Goal: Task Accomplishment & Management: Manage account settings

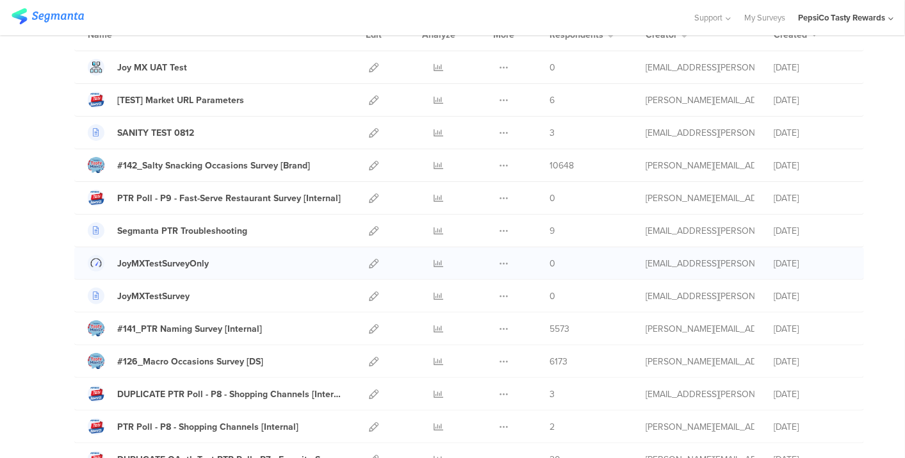
scroll to position [142, 0]
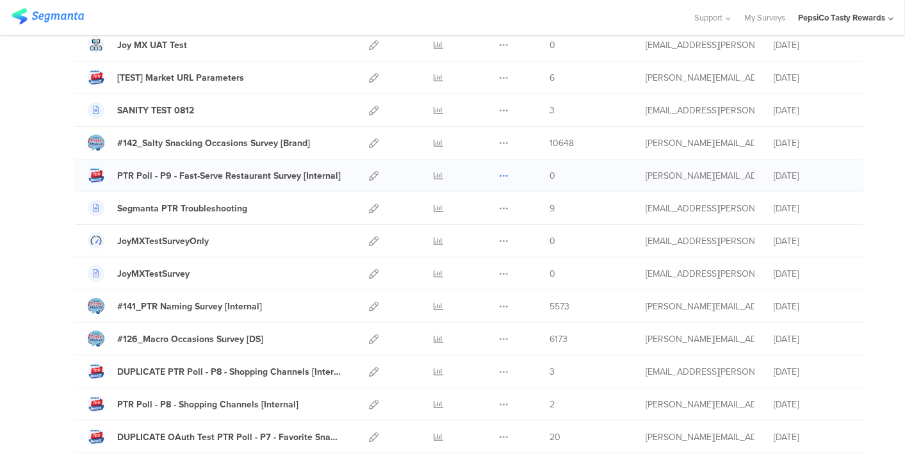
click at [499, 172] on icon at bounding box center [504, 176] width 10 height 10
click at [483, 209] on button "Duplicate" at bounding box center [478, 208] width 70 height 23
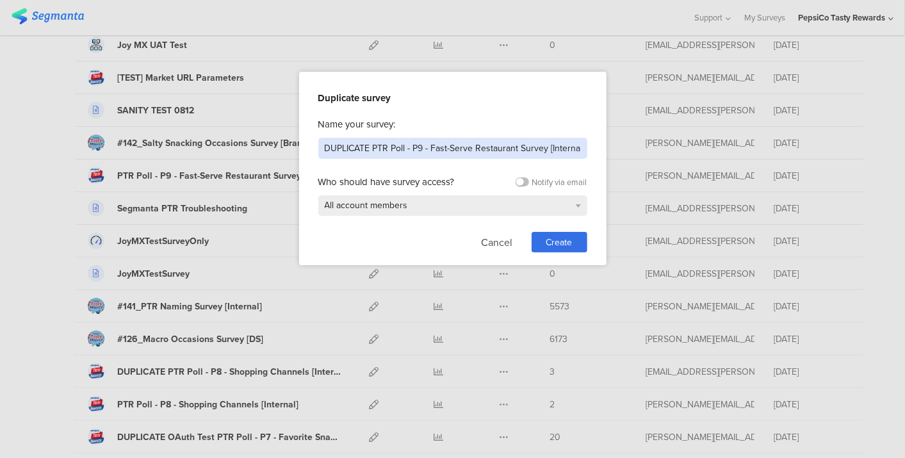
click at [422, 150] on input "DUPLICATE PTR Poll - P9 - Fast-Serve Restaurant Survey [Internal]" at bounding box center [452, 148] width 269 height 21
click at [411, 149] on input "DUPLICATE PTR Poll - P10 - Fast-Serve Restaurant Survey [Internal]" at bounding box center [452, 148] width 269 height 21
drag, startPoint x: 373, startPoint y: 146, endPoint x: 236, endPoint y: 146, distance: 136.4
click at [236, 146] on div "Duplicate survey Name your survey: DUPLICATE PTR Poll - P10 - Fast-Serve Restau…" at bounding box center [452, 229] width 905 height 458
drag, startPoint x: 470, startPoint y: 147, endPoint x: 385, endPoint y: 147, distance: 84.5
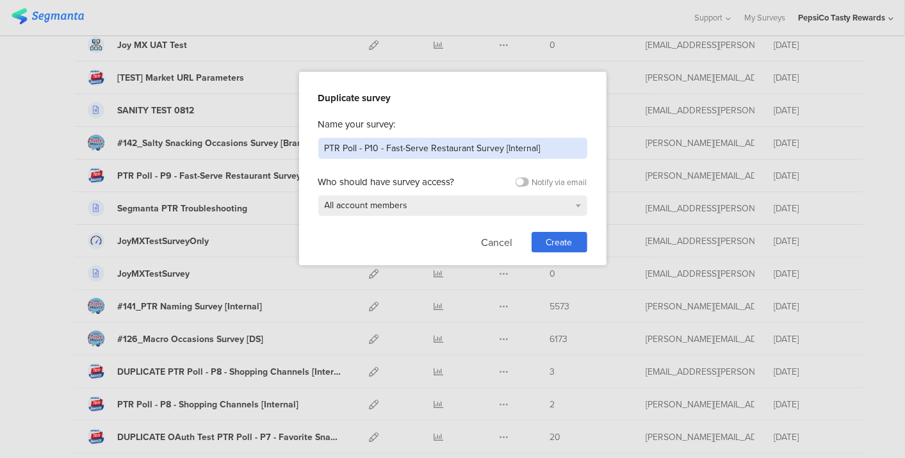
click at [385, 147] on input "PTR Poll - P10 - Fast-Serve Restaurant Survey [Internal]" at bounding box center [452, 148] width 269 height 21
click at [443, 150] on input "PTR Poll - P10 - Super Bowl Survey [Internal]" at bounding box center [452, 148] width 269 height 21
type input "PTR Poll - P10 - Super Bowl [Internal]"
click at [550, 243] on span "Create" at bounding box center [559, 242] width 26 height 13
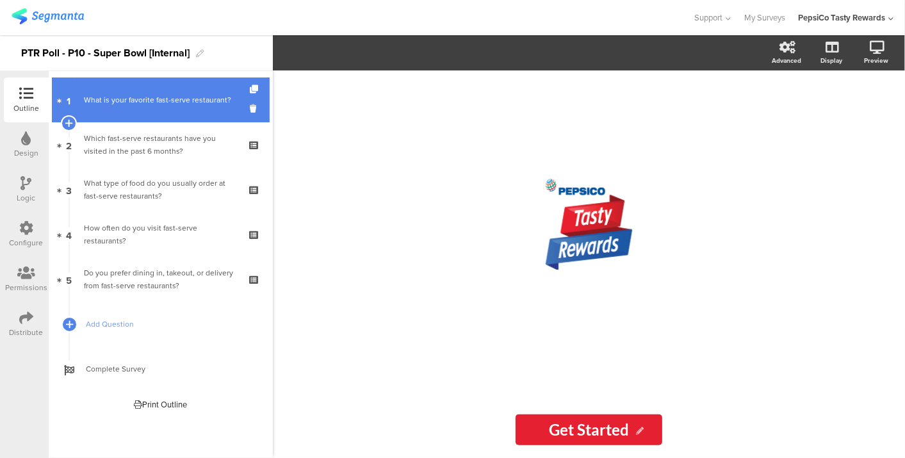
click at [124, 102] on div "What is your favorite fast-serve restaurant?" at bounding box center [160, 99] width 153 height 13
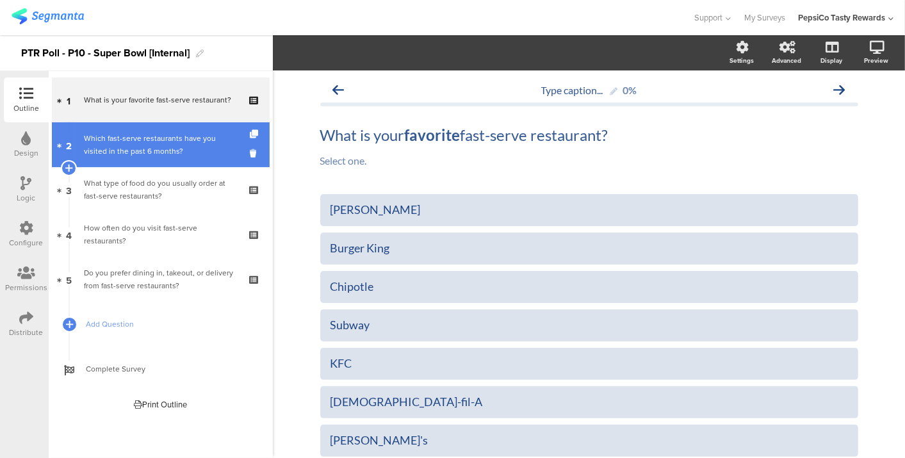
click at [140, 139] on div "Which fast-serve restaurants have you visited in the past 6 months?" at bounding box center [160, 145] width 153 height 26
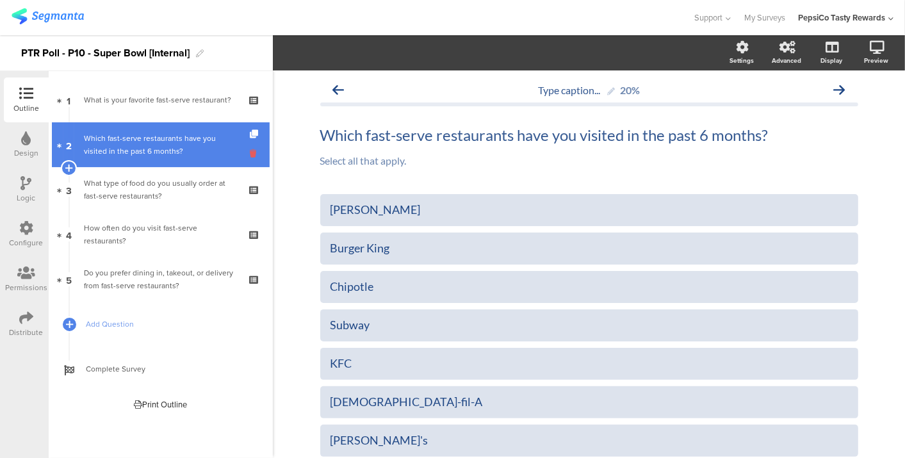
click at [251, 151] on icon at bounding box center [255, 153] width 11 height 12
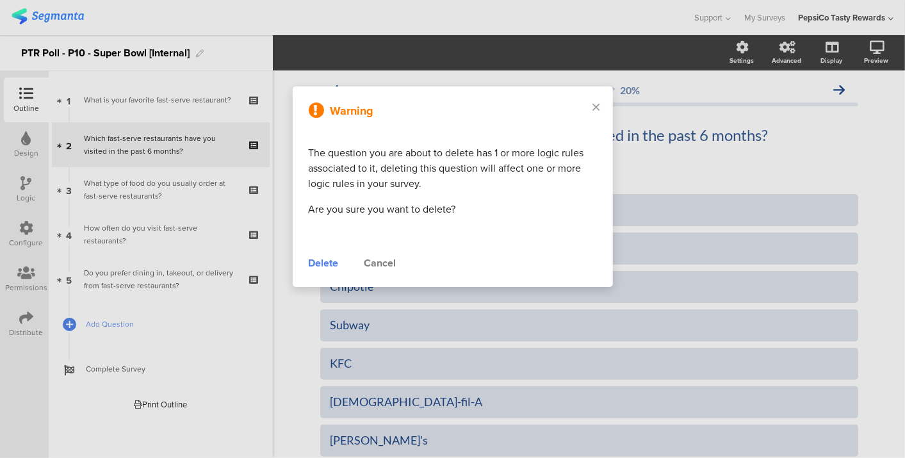
click at [377, 262] on div "Cancel" at bounding box center [380, 262] width 32 height 15
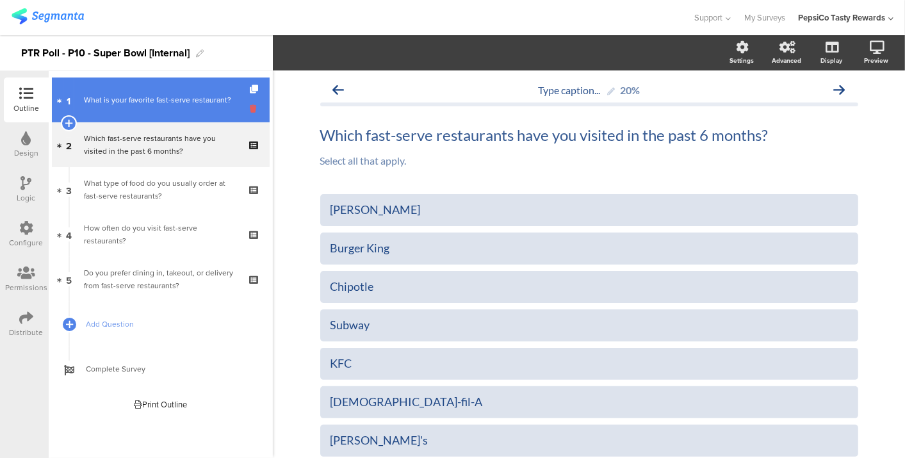
click at [250, 108] on icon at bounding box center [255, 108] width 11 height 12
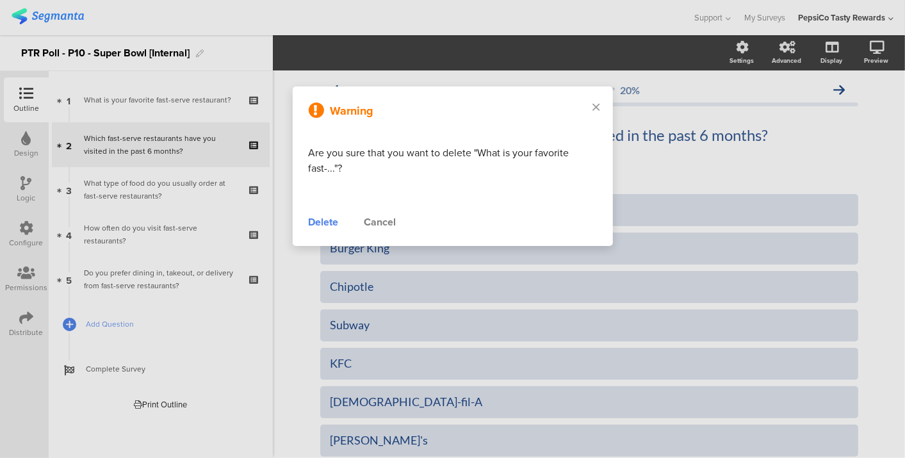
click at [332, 225] on div "Delete" at bounding box center [324, 221] width 30 height 15
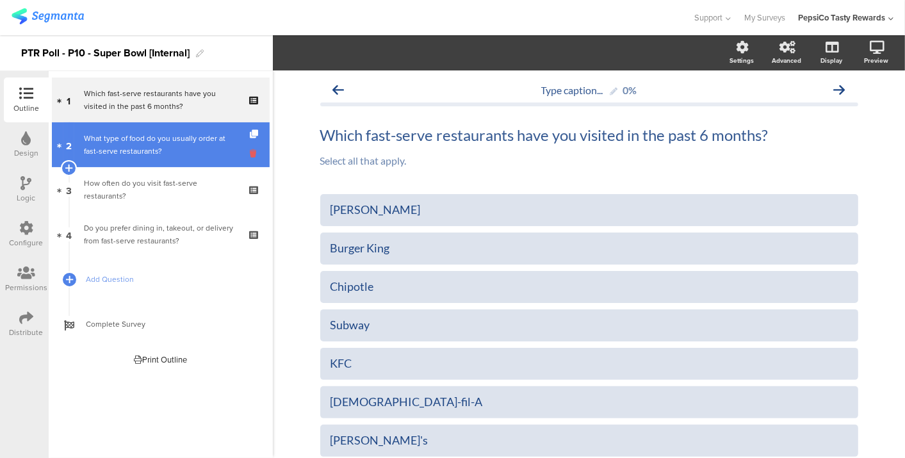
click at [252, 152] on icon at bounding box center [255, 153] width 11 height 12
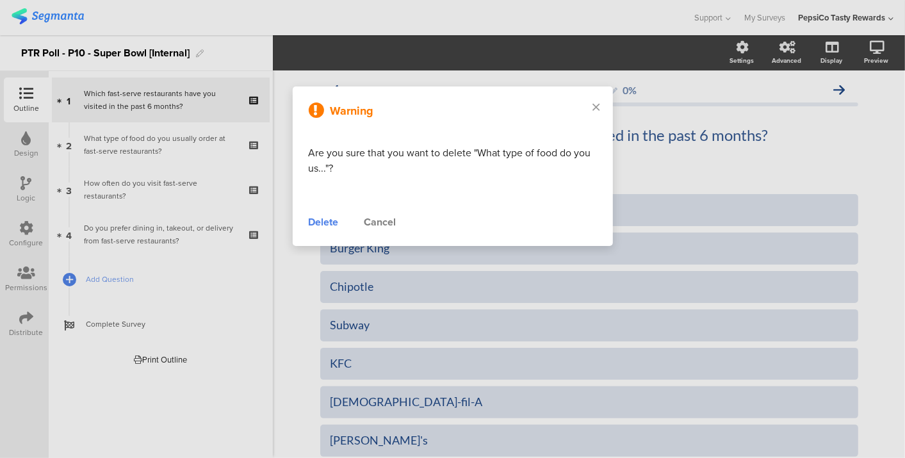
click at [311, 221] on div "Delete" at bounding box center [324, 221] width 30 height 15
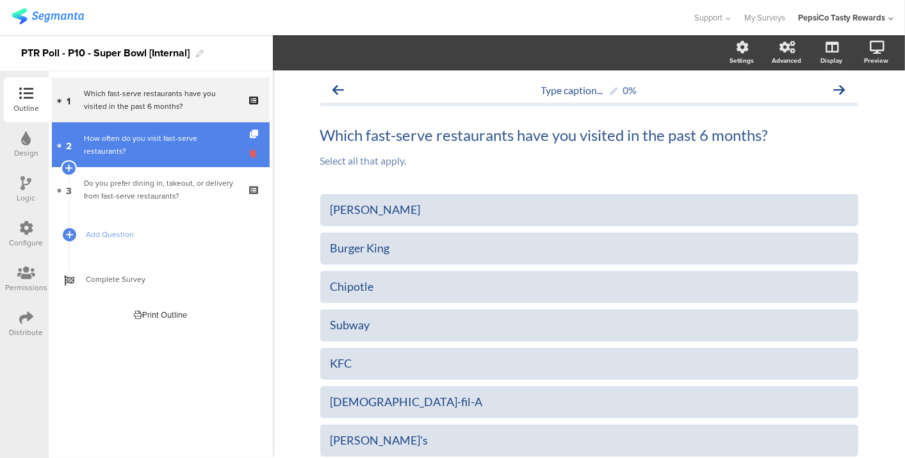
click at [252, 155] on icon at bounding box center [255, 153] width 11 height 12
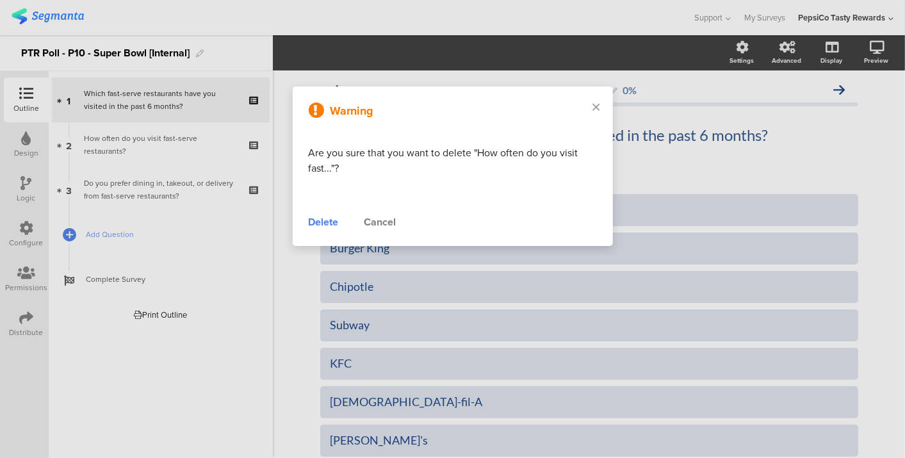
click at [335, 214] on div "Delete" at bounding box center [324, 221] width 30 height 15
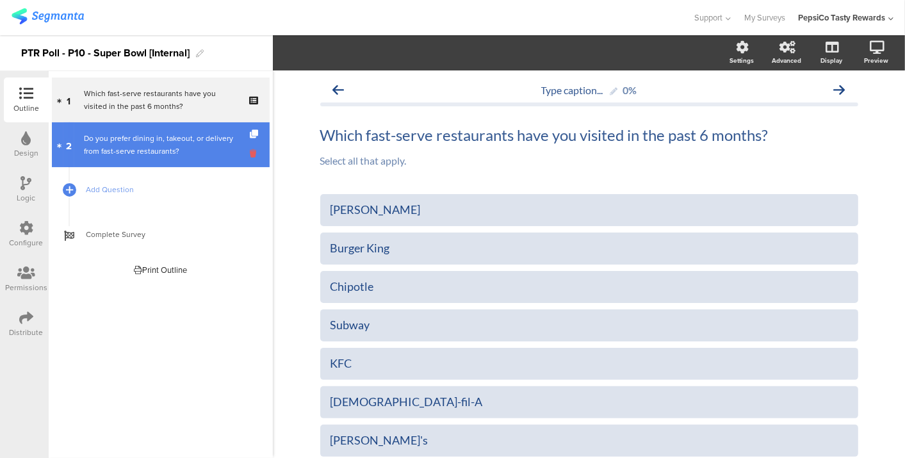
click at [252, 154] on icon at bounding box center [255, 153] width 11 height 12
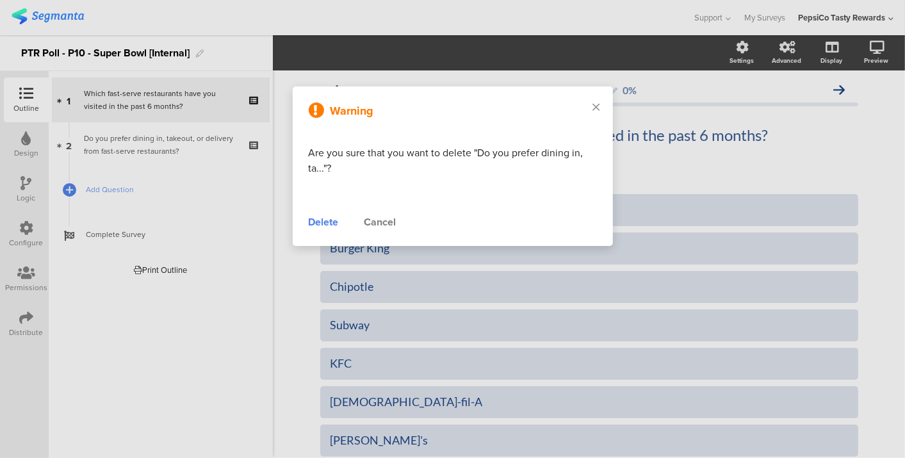
click at [329, 223] on div "Delete" at bounding box center [324, 221] width 30 height 15
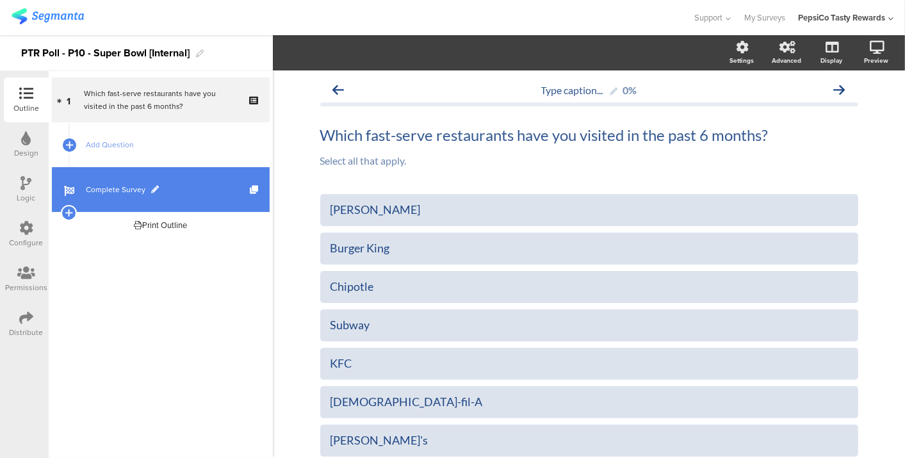
click at [91, 206] on link "Complete Survey" at bounding box center [161, 189] width 218 height 45
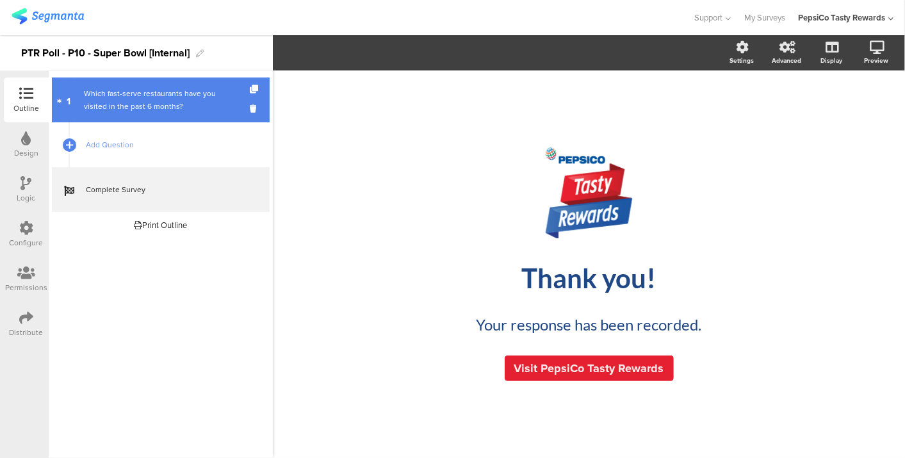
click at [131, 98] on div "Which fast-serve restaurants have you visited in the past 6 months?" at bounding box center [160, 100] width 153 height 26
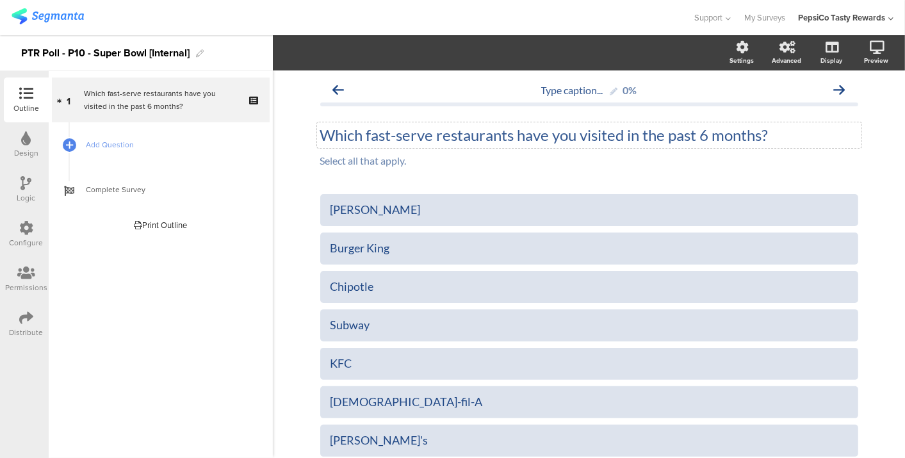
click at [506, 140] on div "Which fast-serve restaurants have you visited in the past 6 months? Which fast-…" at bounding box center [589, 135] width 544 height 26
click at [506, 140] on p "Which fast-serve restaurants have you visited in the past 6 months?" at bounding box center [589, 134] width 538 height 19
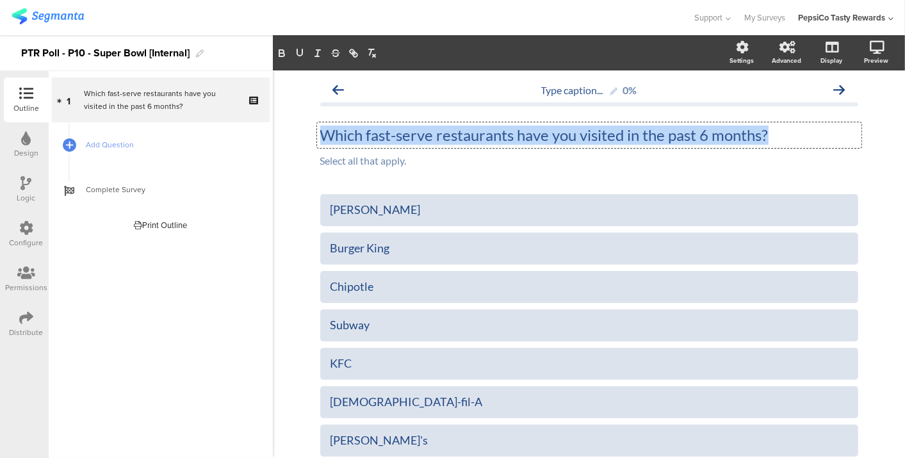
click at [506, 140] on p "Which fast-serve restaurants have you visited in the past 6 months?" at bounding box center [589, 134] width 538 height 19
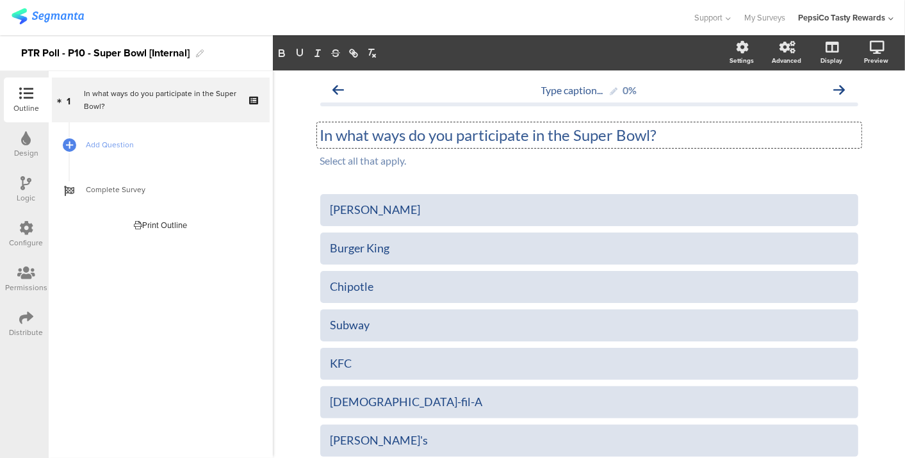
click at [574, 137] on p "In what ways do you participate in the Super Bowl?" at bounding box center [589, 134] width 538 height 19
drag, startPoint x: 568, startPoint y: 137, endPoint x: 646, endPoint y: 131, distance: 77.7
click at [646, 131] on p "In what ways do you participate in the Super Bowl?" at bounding box center [589, 134] width 538 height 19
click at [361, 205] on div "McDonald's" at bounding box center [588, 209] width 517 height 21
click at [361, 205] on div "McDonald's" at bounding box center [588, 209] width 517 height 15
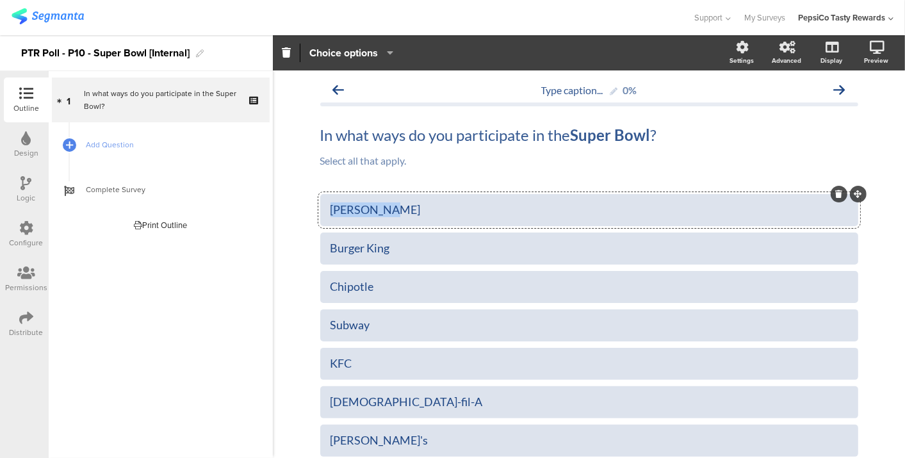
click at [361, 205] on div "McDonald's" at bounding box center [588, 209] width 517 height 15
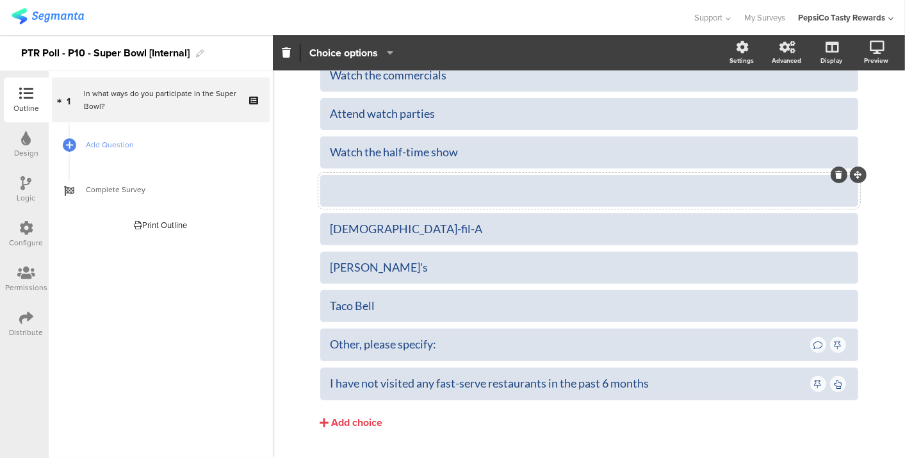
scroll to position [173, 0]
click at [835, 172] on icon at bounding box center [838, 174] width 7 height 8
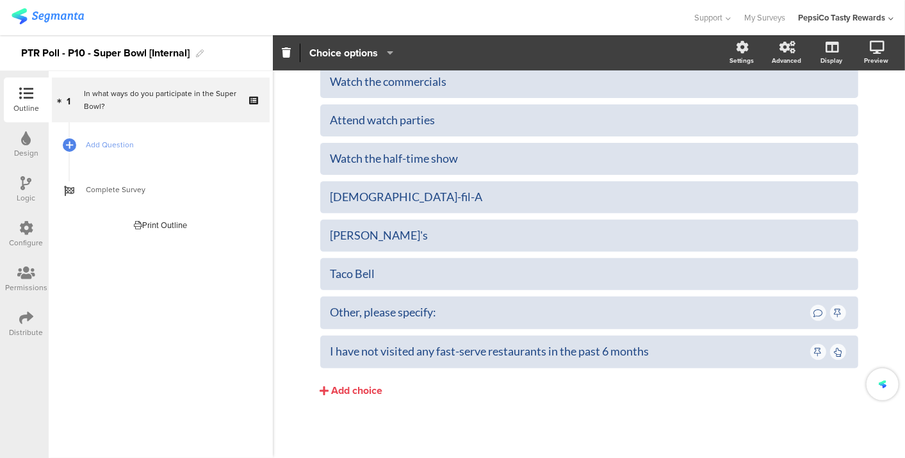
scroll to position [165, 0]
click at [830, 188] on div at bounding box center [838, 182] width 17 height 17
click at [835, 183] on icon at bounding box center [838, 183] width 7 height 8
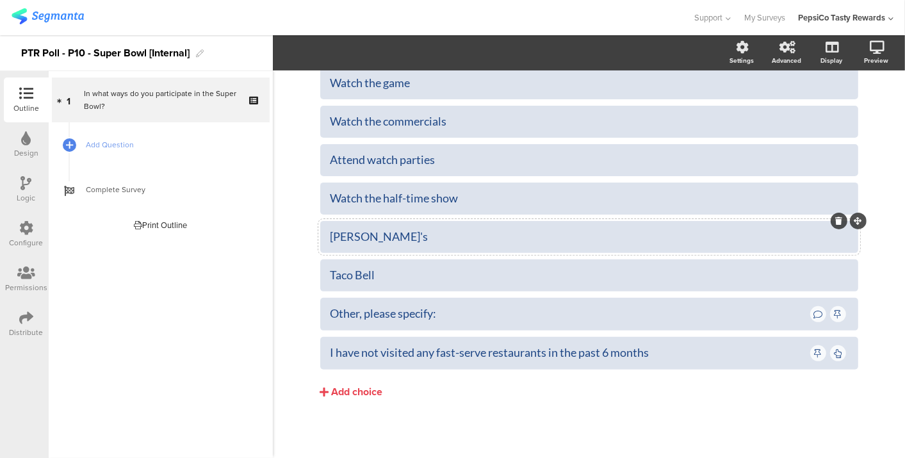
click at [835, 218] on icon at bounding box center [838, 221] width 7 height 8
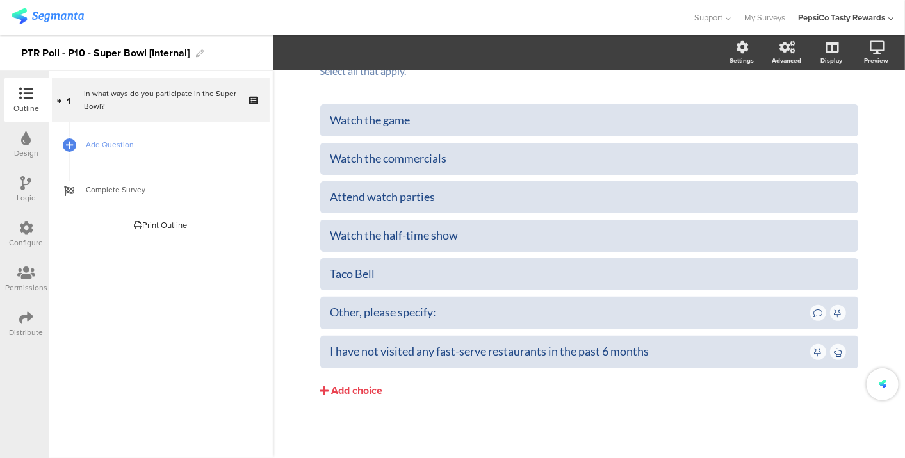
scroll to position [89, 0]
click at [830, 262] on div at bounding box center [838, 258] width 17 height 17
click at [835, 257] on icon at bounding box center [838, 259] width 7 height 8
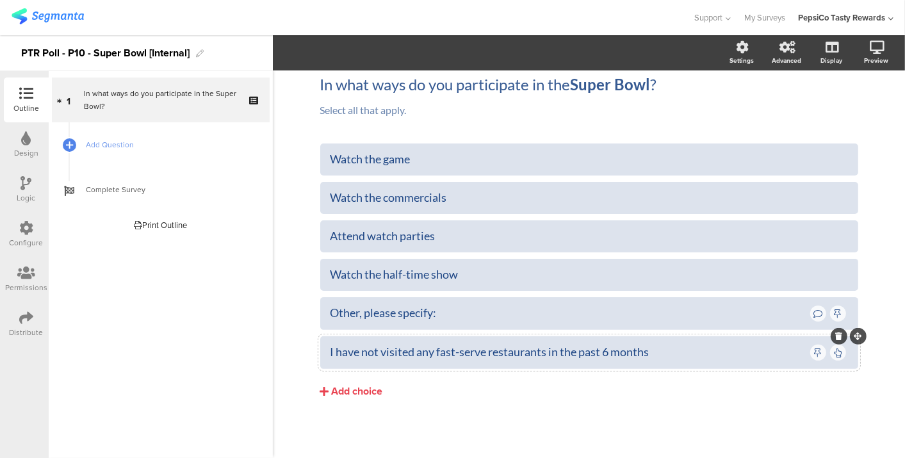
click at [835, 334] on icon at bounding box center [838, 336] width 7 height 8
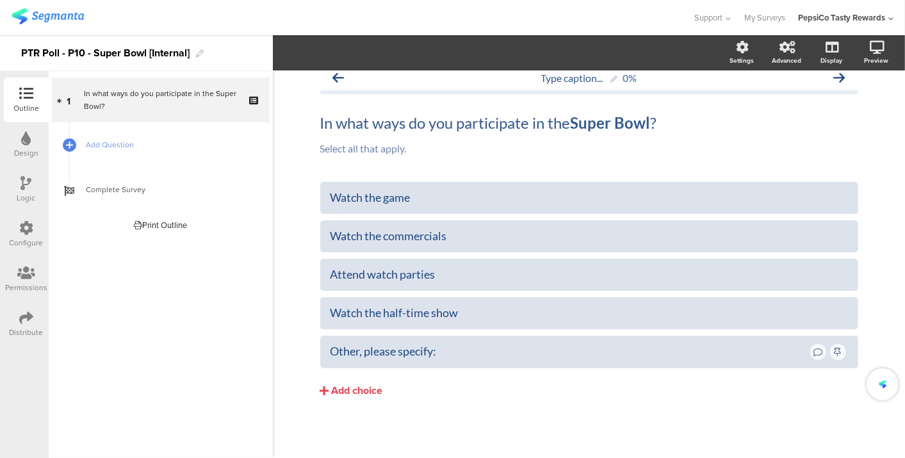
scroll to position [11, 0]
click at [621, 279] on div "Attend watch parties" at bounding box center [588, 275] width 517 height 15
click at [25, 136] on icon at bounding box center [27, 138] width 10 height 14
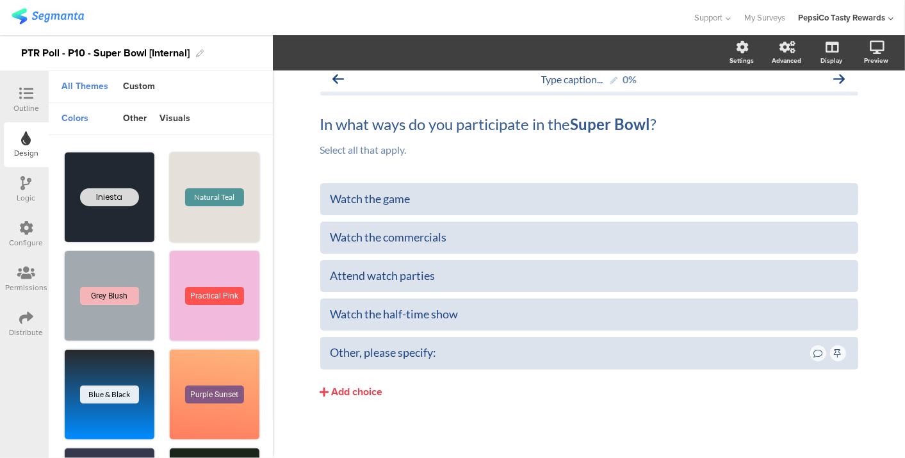
click at [28, 87] on icon at bounding box center [26, 93] width 14 height 14
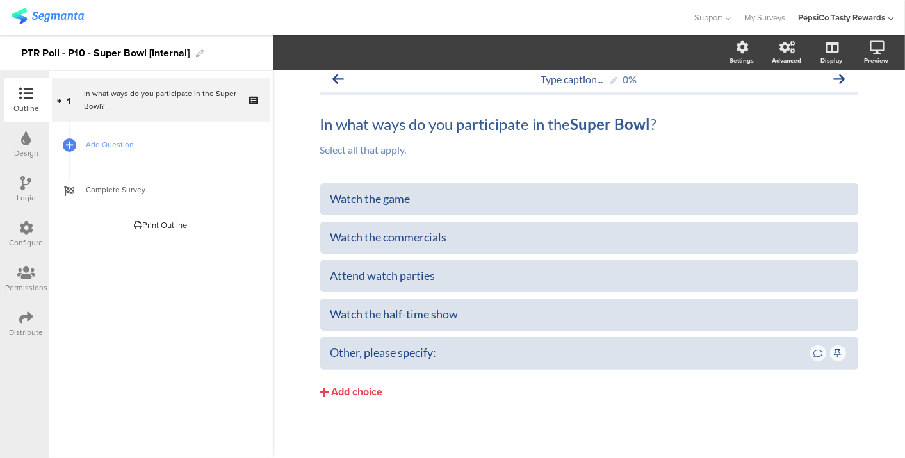
click at [18, 220] on div "Configure" at bounding box center [26, 234] width 45 height 45
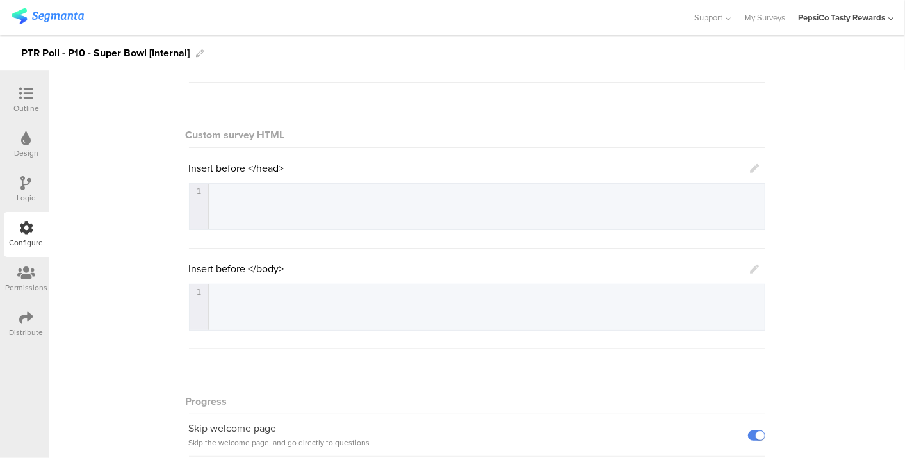
scroll to position [266, 0]
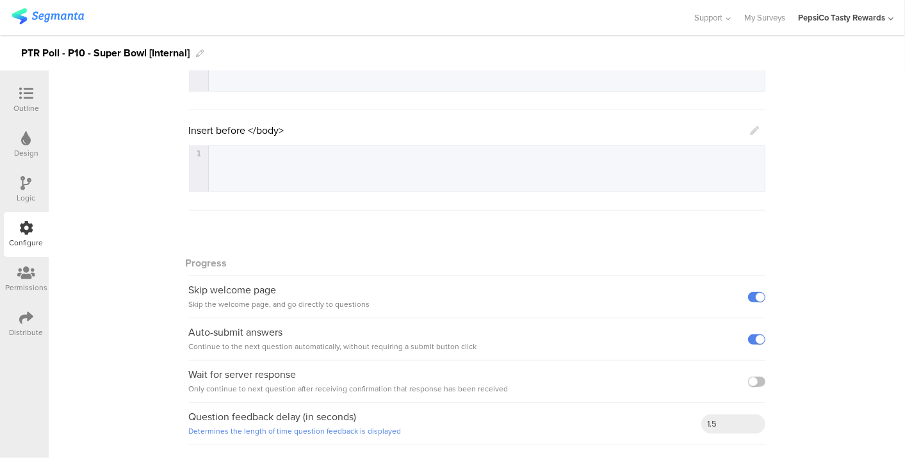
click at [20, 272] on icon at bounding box center [26, 273] width 18 height 14
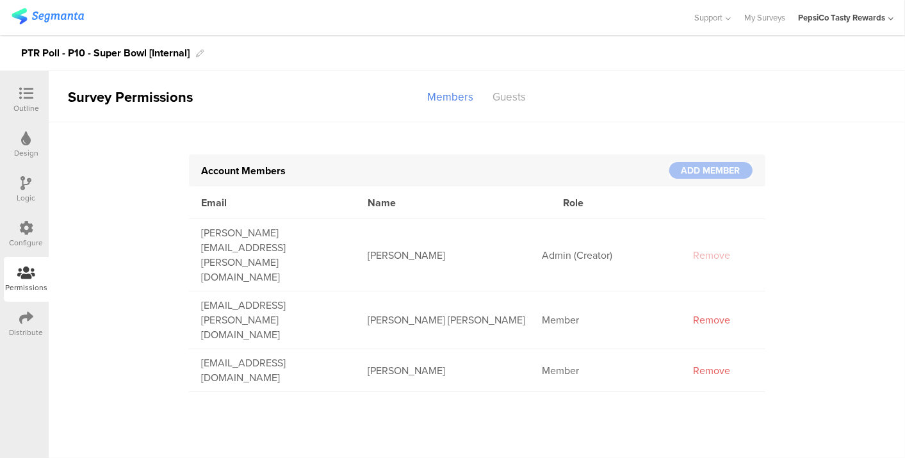
click at [33, 332] on div "Distribute" at bounding box center [27, 332] width 34 height 12
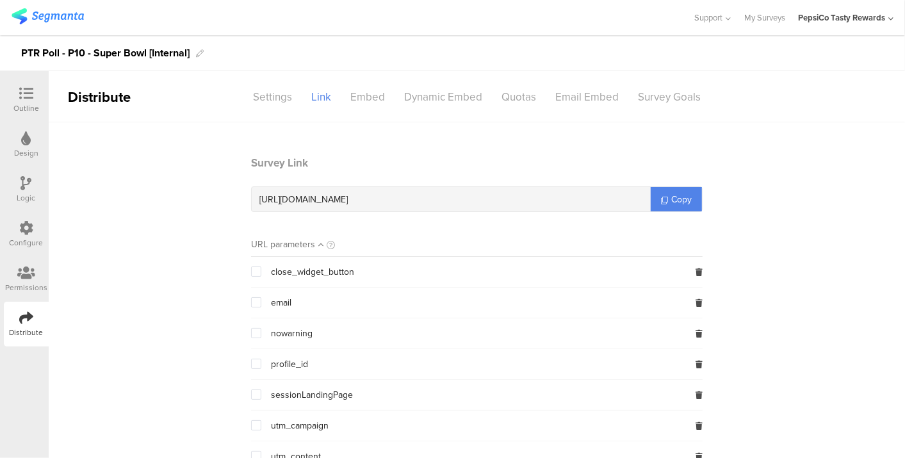
click at [696, 198] on section "Survey Link https://surveys.segmanta.com/5ab4f0 Copy URL parameters close_widge…" at bounding box center [476, 396] width 477 height 482
click at [680, 200] on span "Copy" at bounding box center [681, 199] width 20 height 13
click at [662, 203] on icon at bounding box center [664, 200] width 7 height 7
click at [430, 98] on div "Dynamic Embed" at bounding box center [442, 97] width 97 height 22
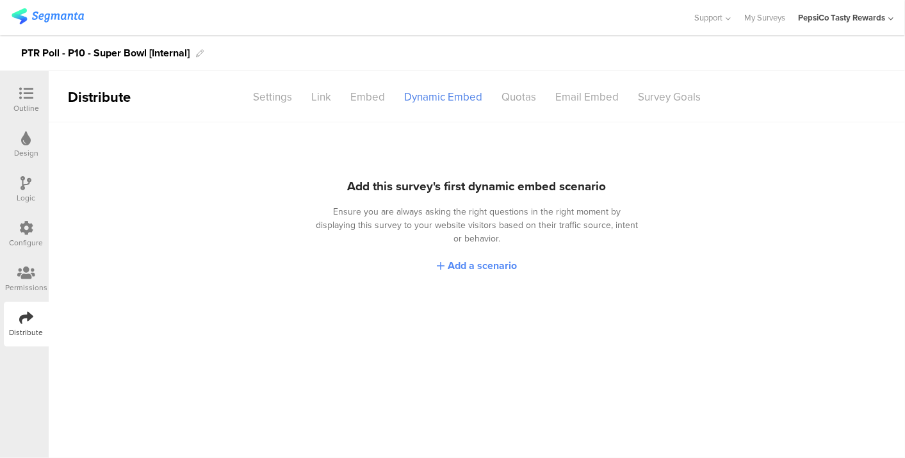
click at [451, 258] on span "Add a scenario" at bounding box center [481, 265] width 69 height 15
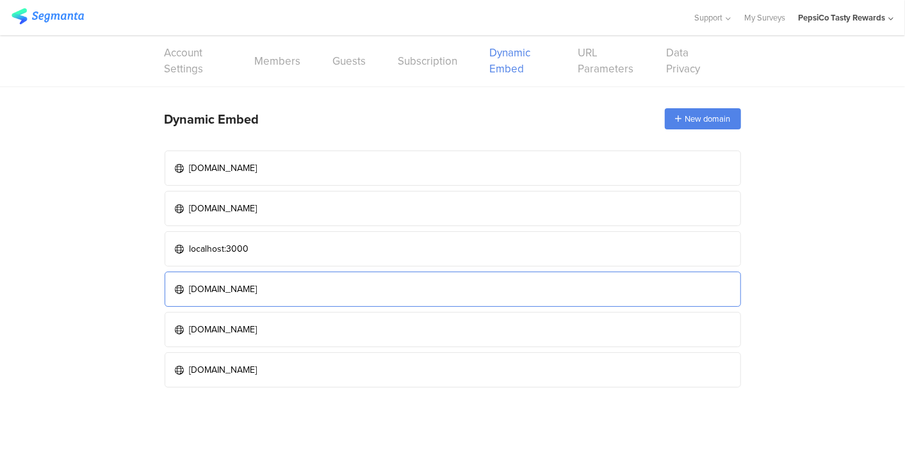
click at [257, 283] on div "tastyrewards-stage.pepextr.com" at bounding box center [223, 288] width 68 height 13
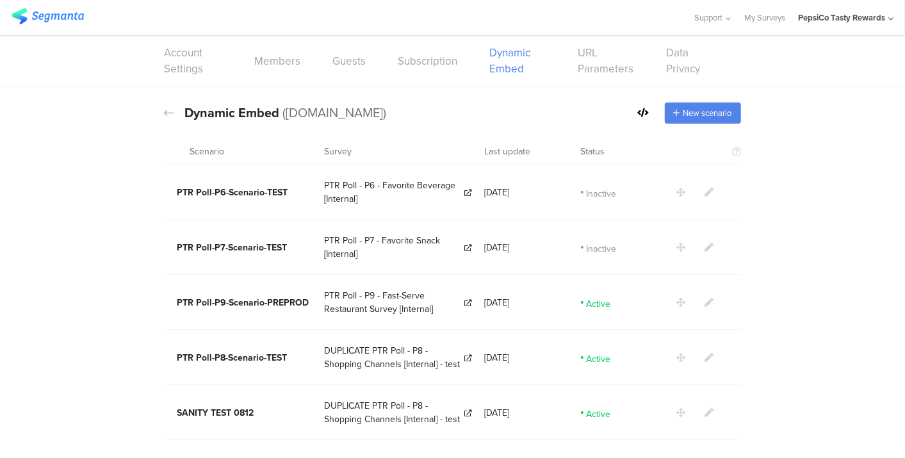
scroll to position [51, 0]
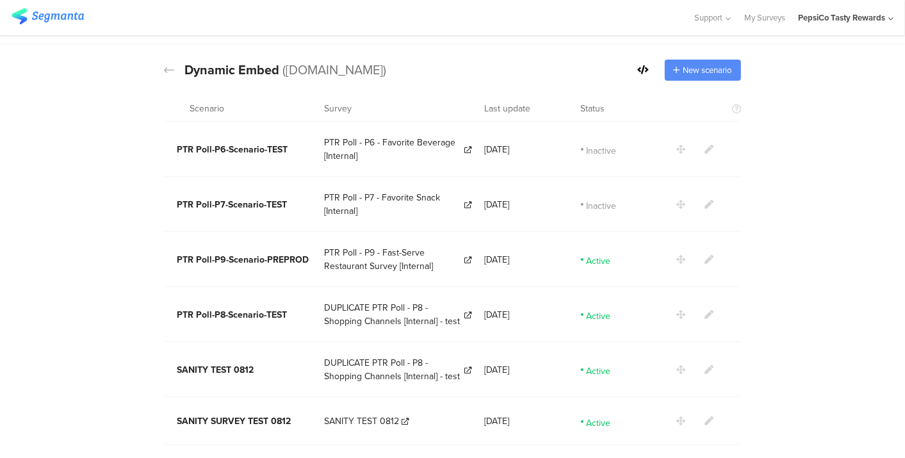
click at [693, 64] on span "New scenario" at bounding box center [707, 70] width 49 height 12
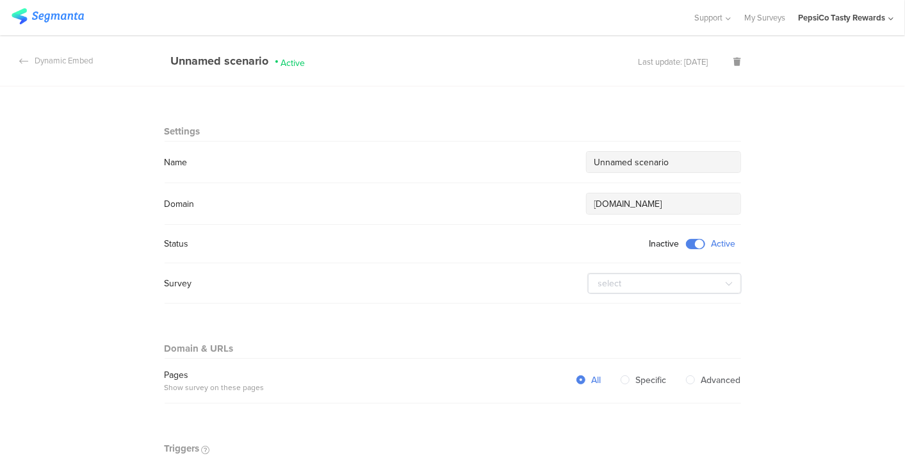
click at [679, 157] on input "Unnamed scenario" at bounding box center [663, 162] width 138 height 13
click at [643, 165] on input "Unnamed scenario" at bounding box center [663, 162] width 138 height 13
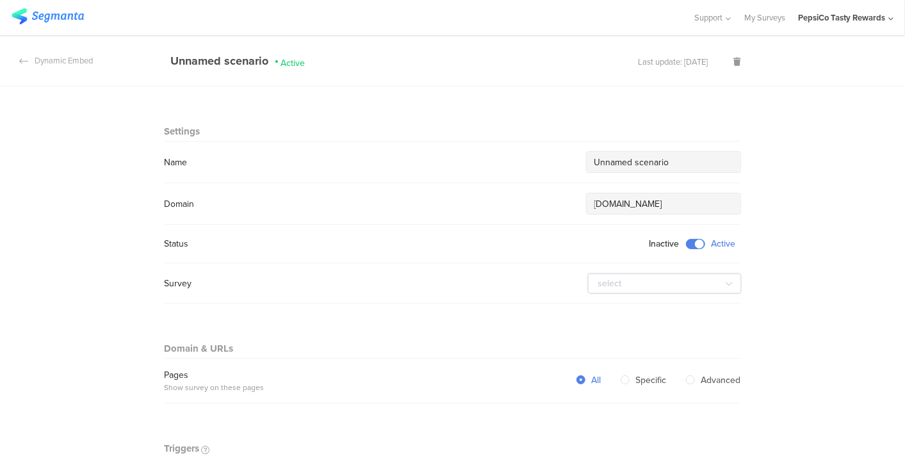
click at [643, 165] on input "Unnamed scenario" at bounding box center [663, 162] width 138 height 13
paste input "PTR Poll-P[X]-Scenario-PREPROD"
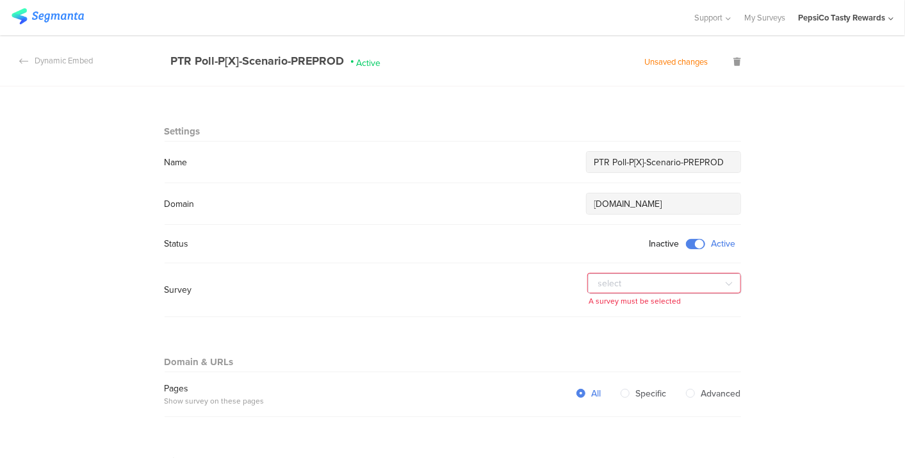
click at [636, 161] on input "PTR Poll-P[X]-Scenario-PREPROD" at bounding box center [663, 162] width 138 height 13
type input "PTR Poll-P10-Scenario-PREPROD"
click at [631, 282] on input "text" at bounding box center [665, 283] width 154 height 20
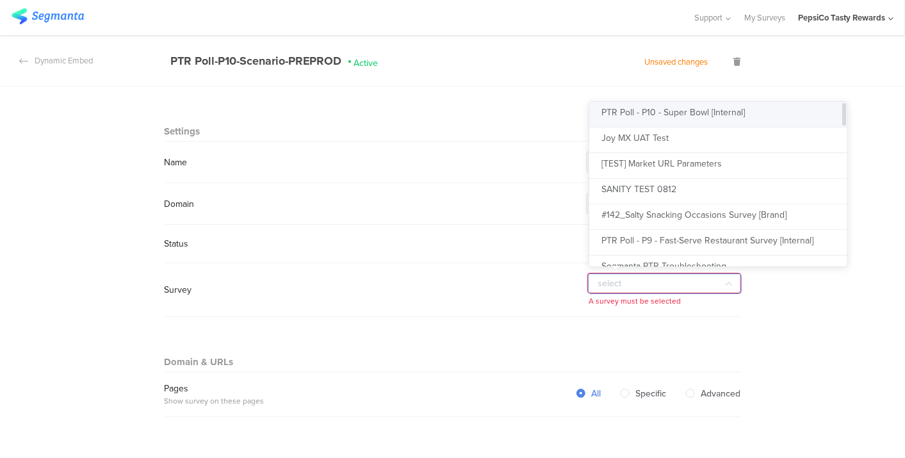
click at [688, 113] on span "PTR Poll - P10 - Super Bowl [Internal]" at bounding box center [673, 112] width 143 height 13
type input "PTR Poll - P10 - Super Bowl [Internal]"
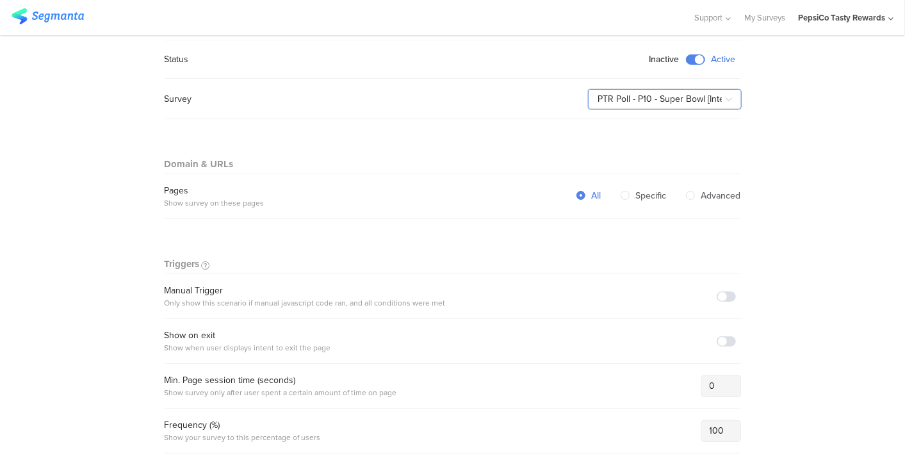
scroll to position [189, 0]
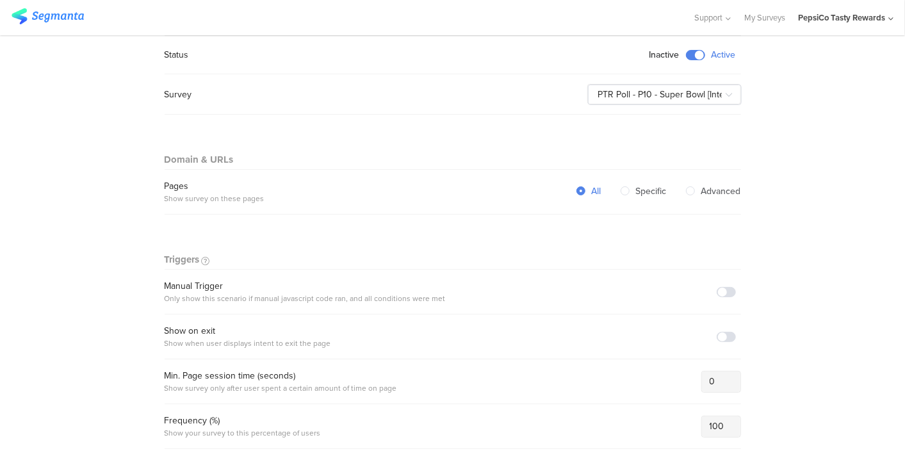
click at [725, 288] on span at bounding box center [725, 292] width 19 height 10
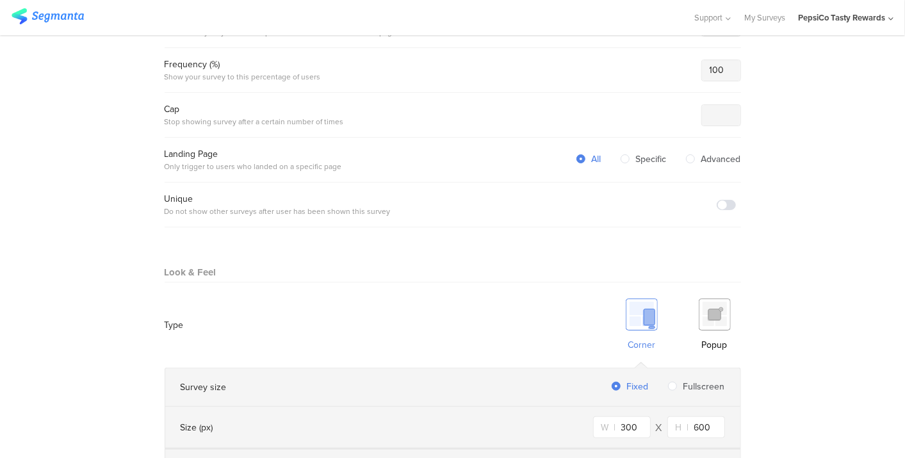
scroll to position [616, 0]
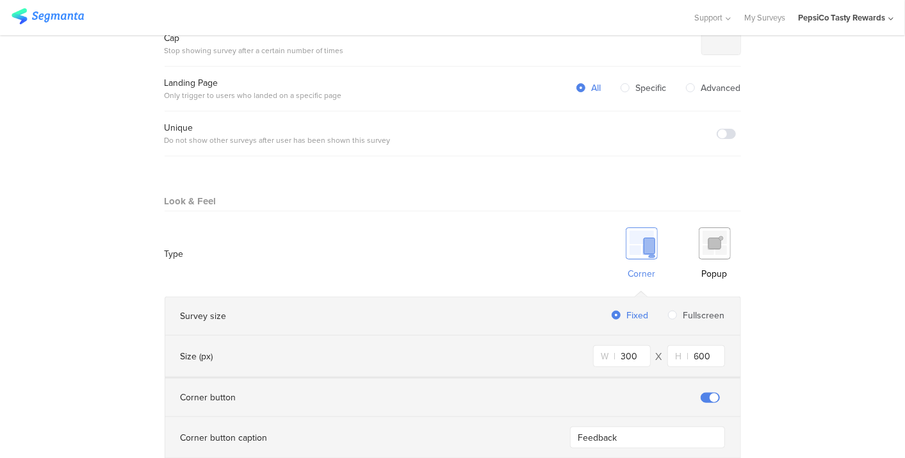
click at [713, 253] on div "Popup" at bounding box center [714, 254] width 52 height 66
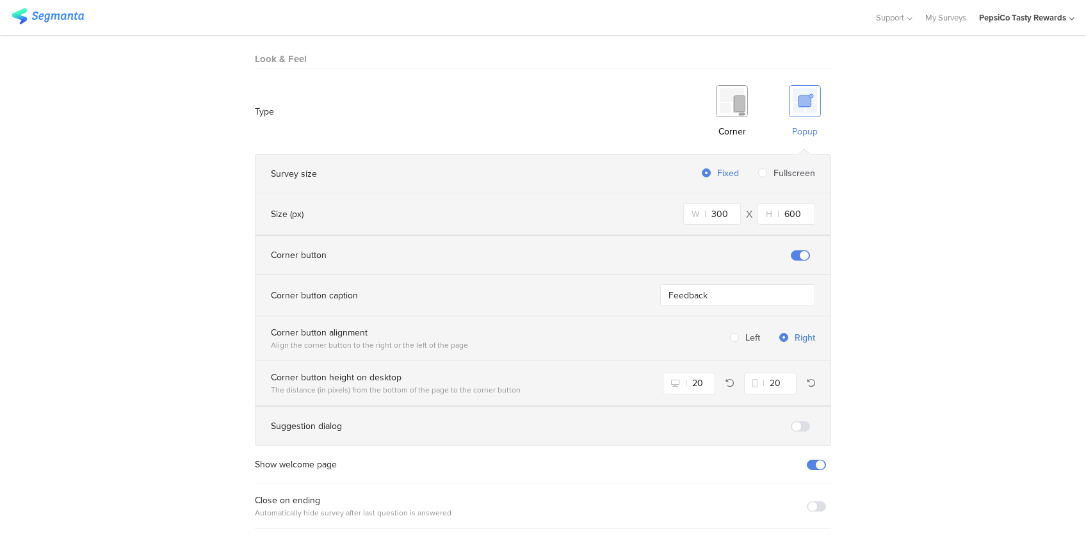
scroll to position [758, 0]
click at [798, 250] on span at bounding box center [800, 255] width 19 height 10
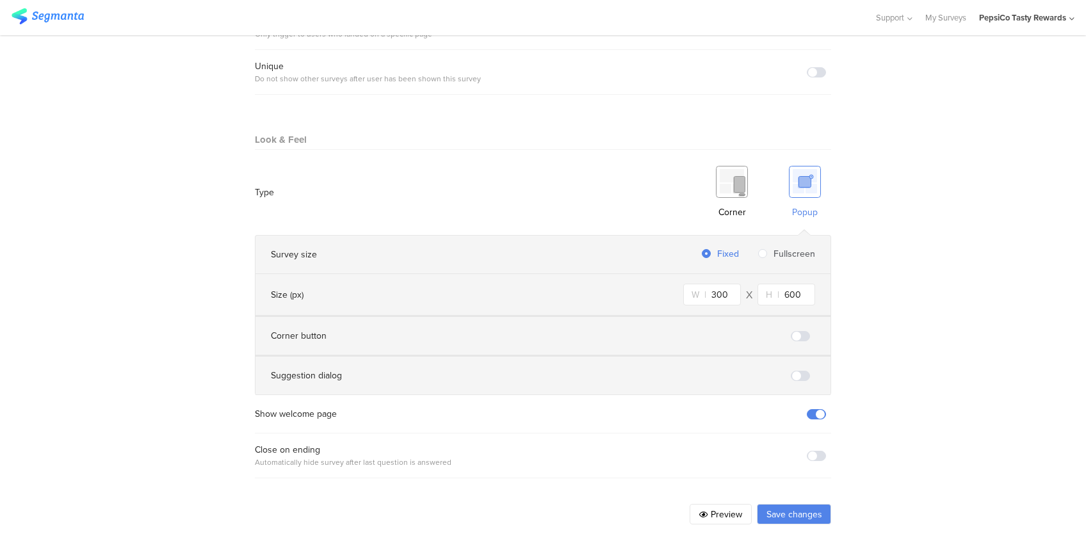
scroll to position [671, 0]
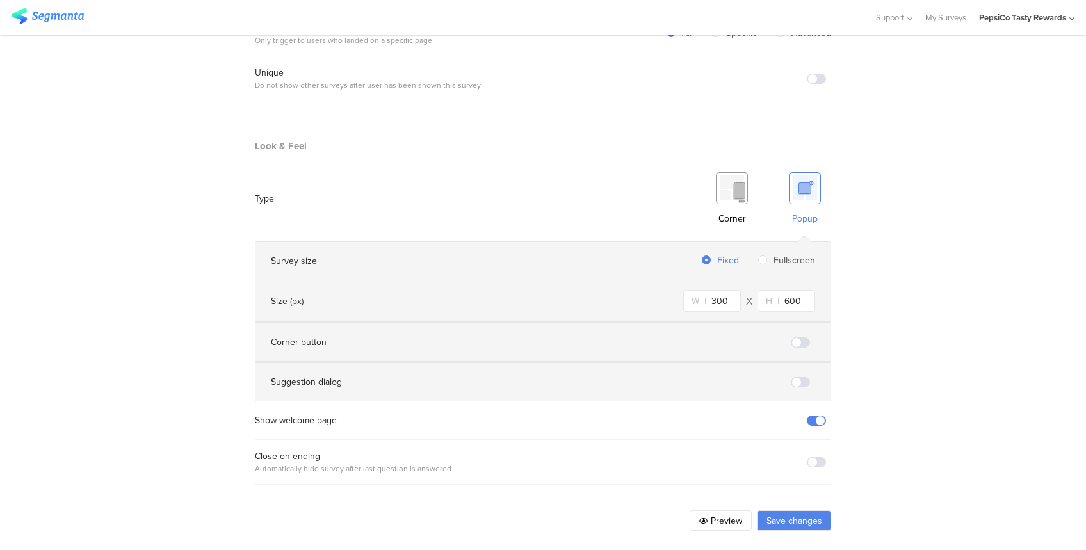
click at [812, 415] on span at bounding box center [816, 420] width 19 height 10
click at [801, 457] on button "Save changes" at bounding box center [794, 520] width 74 height 20
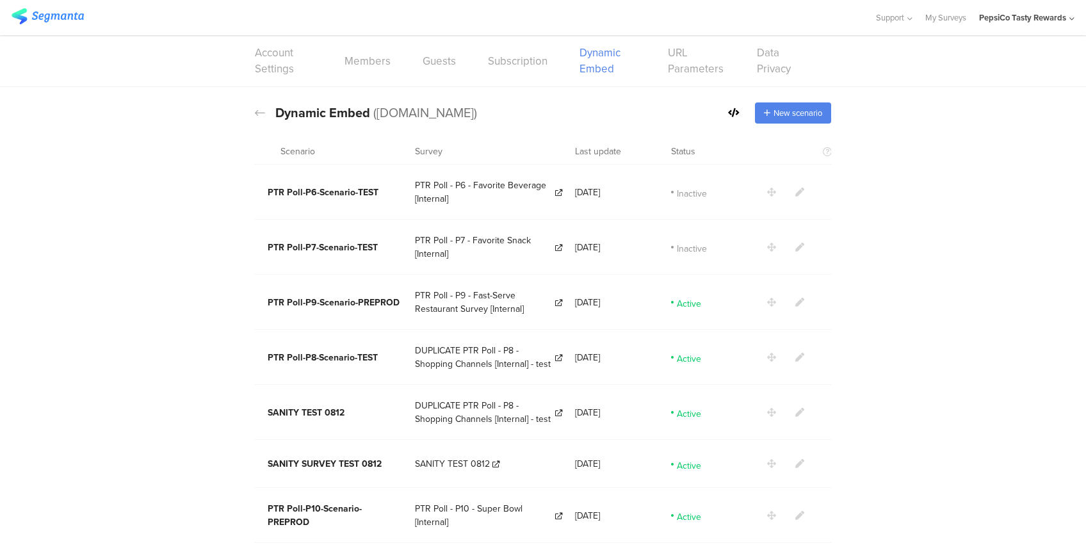
scroll to position [14, 0]
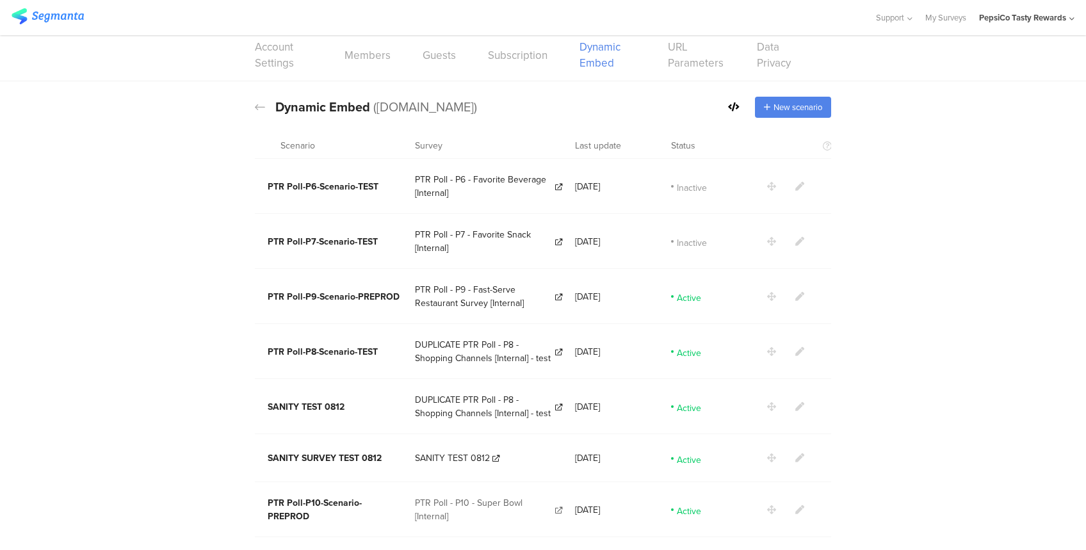
click at [555, 457] on icon at bounding box center [558, 509] width 7 height 7
click at [798, 457] on section at bounding box center [805, 509] width 77 height 13
click at [795, 457] on icon at bounding box center [799, 509] width 9 height 9
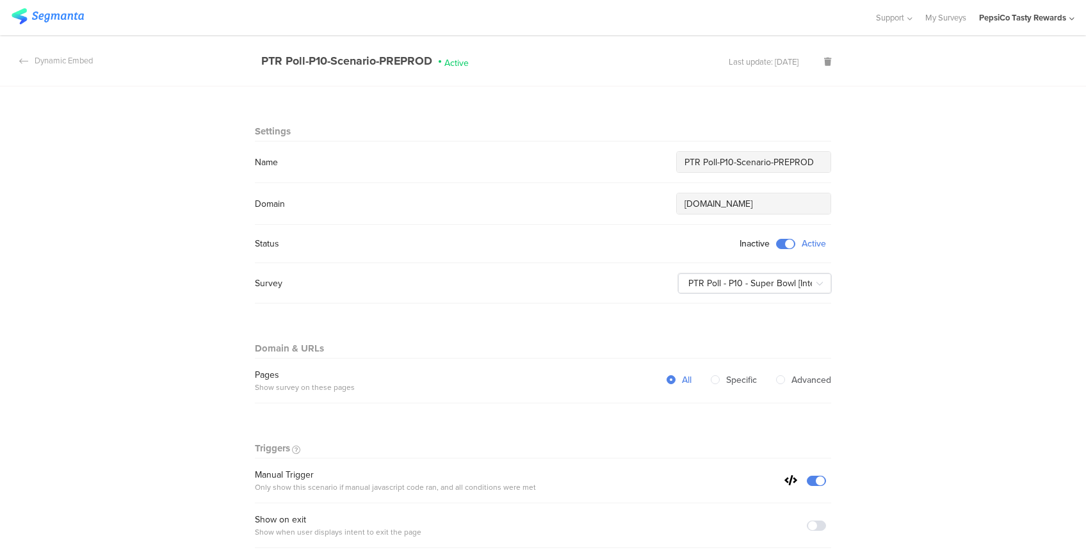
click at [85, 56] on div "Dynamic Embed" at bounding box center [46, 60] width 93 height 12
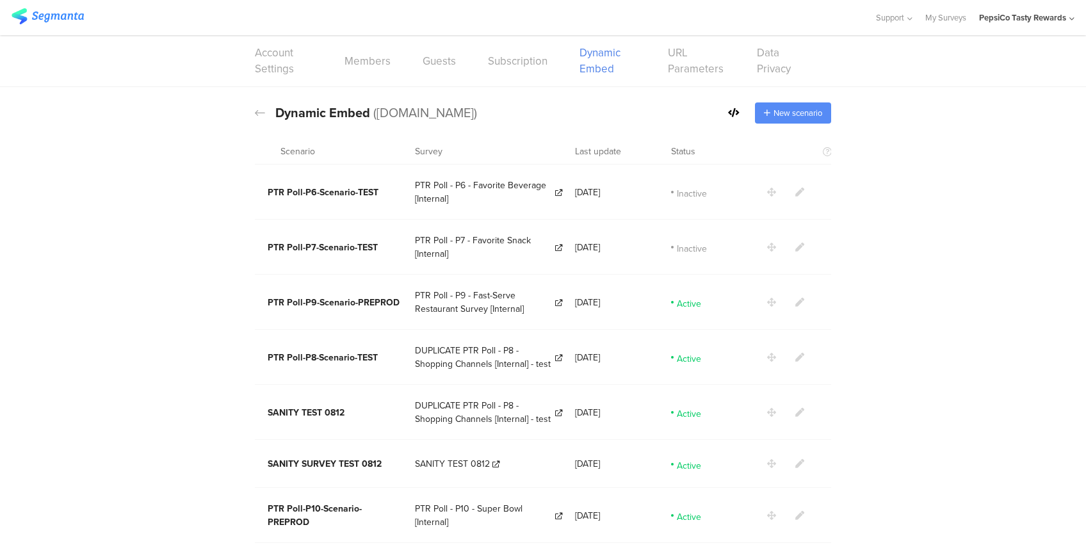
click at [807, 108] on span "New scenario" at bounding box center [797, 113] width 49 height 12
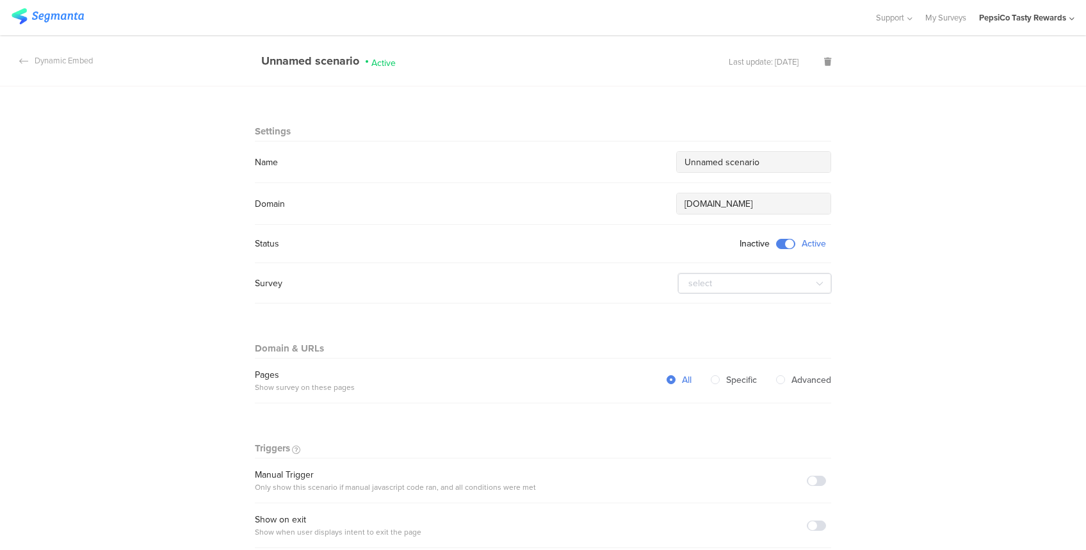
click at [778, 159] on input "Unnamed scenario" at bounding box center [753, 162] width 138 height 13
click at [797, 161] on input "Unnamed scenario" at bounding box center [753, 162] width 138 height 13
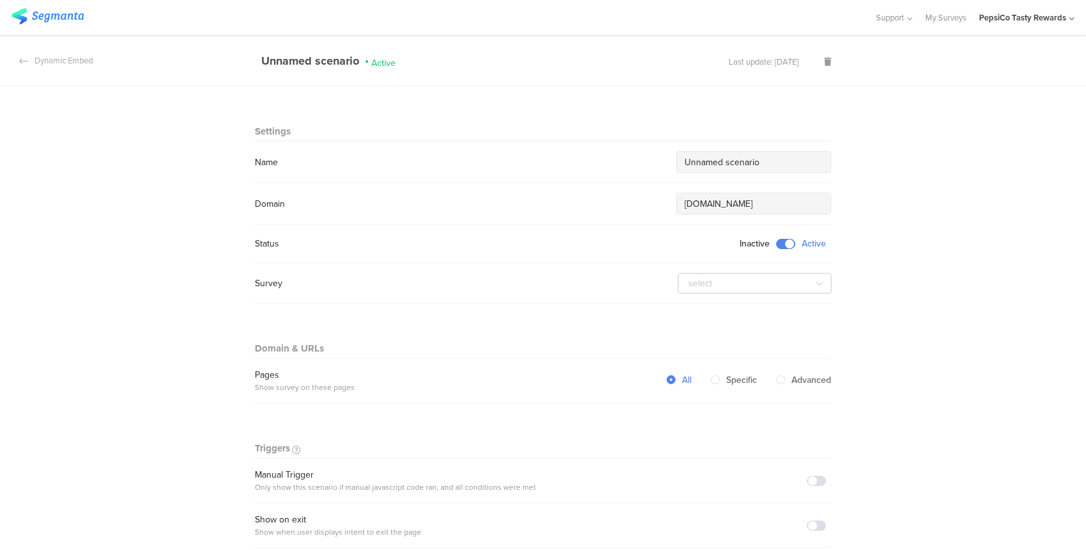
click at [797, 161] on input "Unnamed scenario" at bounding box center [753, 162] width 138 height 13
paste input "PTR Poll-P[X]-Scenario-PRODUCTION”"
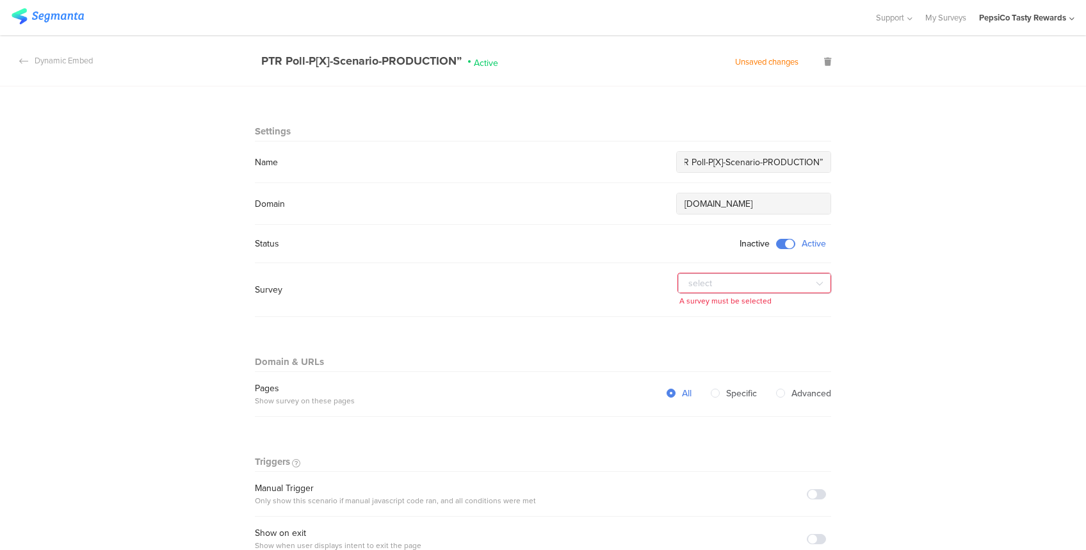
click at [717, 160] on input "PTR Poll-P[X]-Scenario-PRODUCTION”" at bounding box center [753, 162] width 138 height 13
type input "PTR Poll-P10-Scenario-PRODUCTION”"
click at [826, 61] on section "Dynamic Embed PTR Poll-P10-Scenario-PRODUCTION” Active Unsaved changes" at bounding box center [543, 60] width 1086 height 51
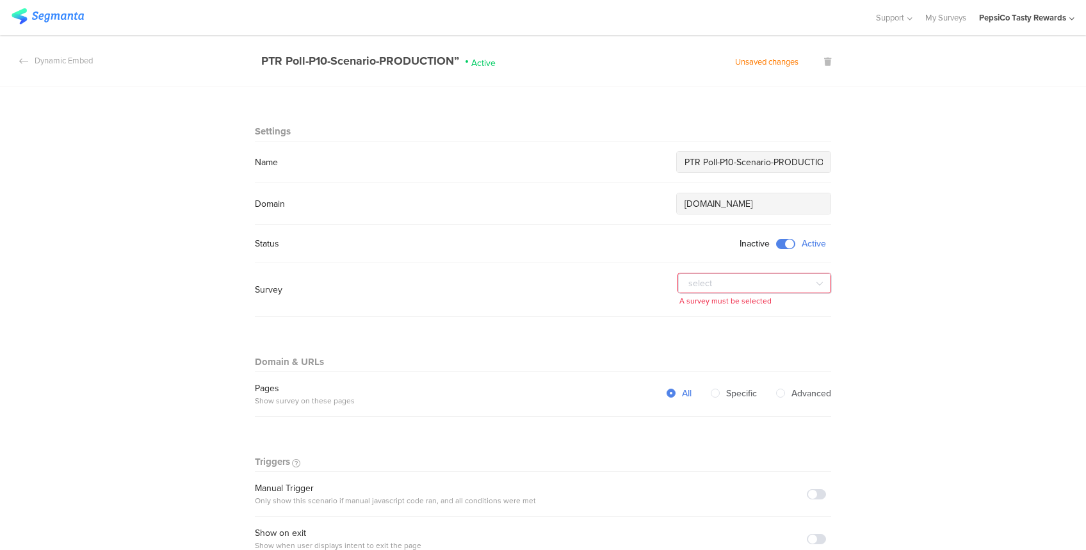
click at [824, 61] on icon at bounding box center [827, 62] width 7 height 8
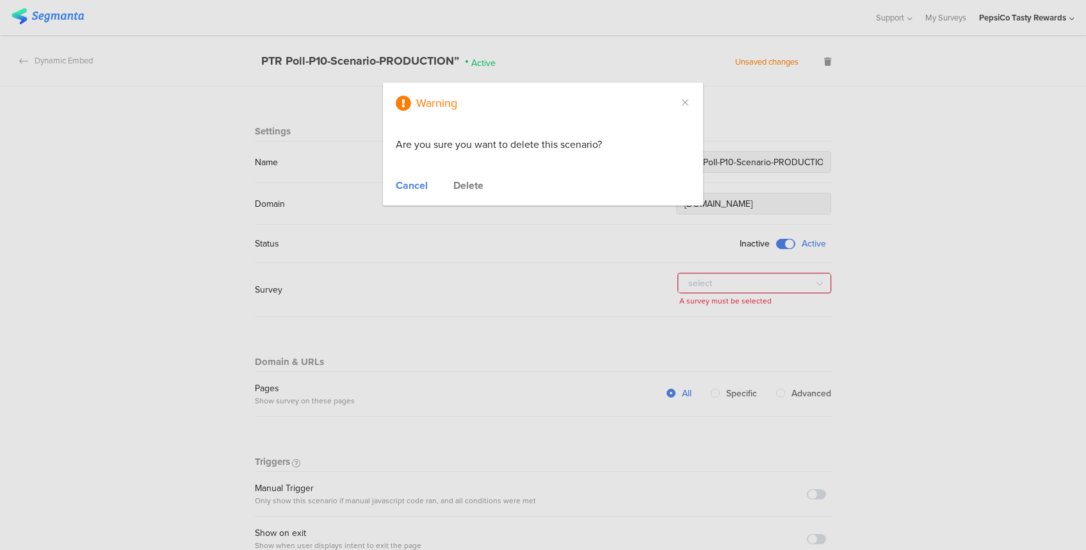
click at [466, 188] on div "Delete" at bounding box center [468, 185] width 30 height 15
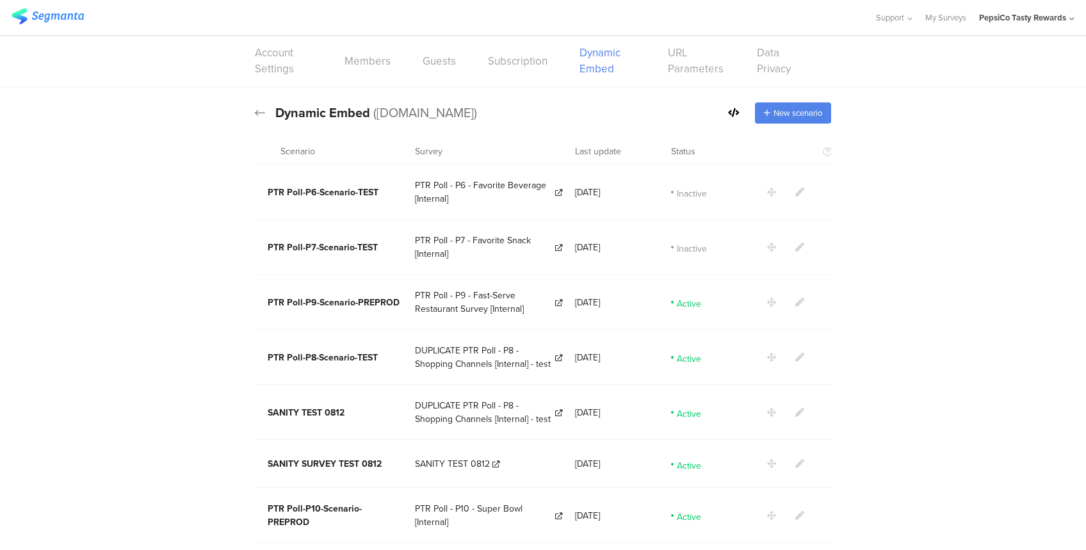
click at [255, 113] on icon at bounding box center [260, 113] width 10 height 12
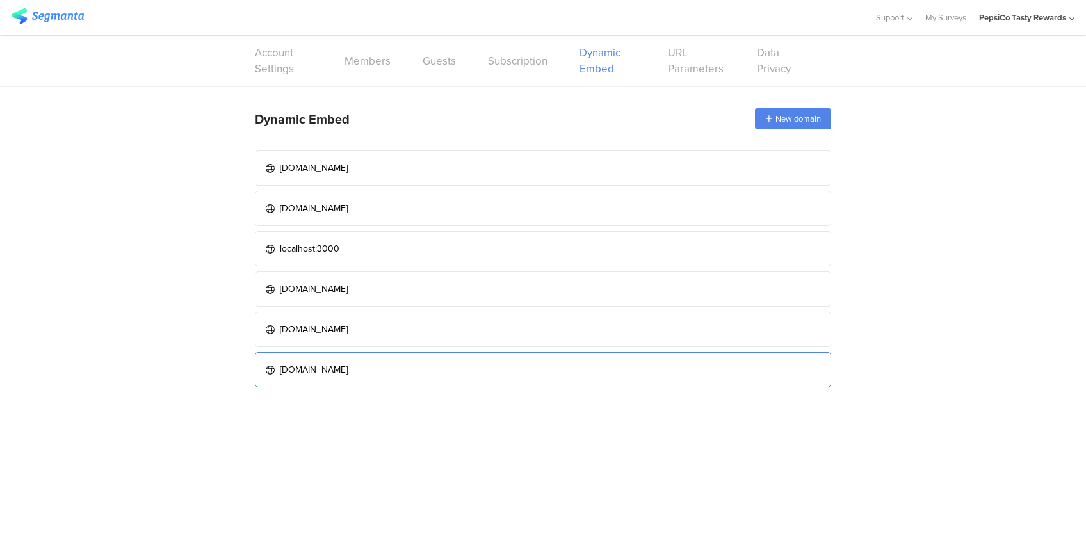
click at [348, 363] on div "[DOMAIN_NAME]" at bounding box center [314, 369] width 68 height 13
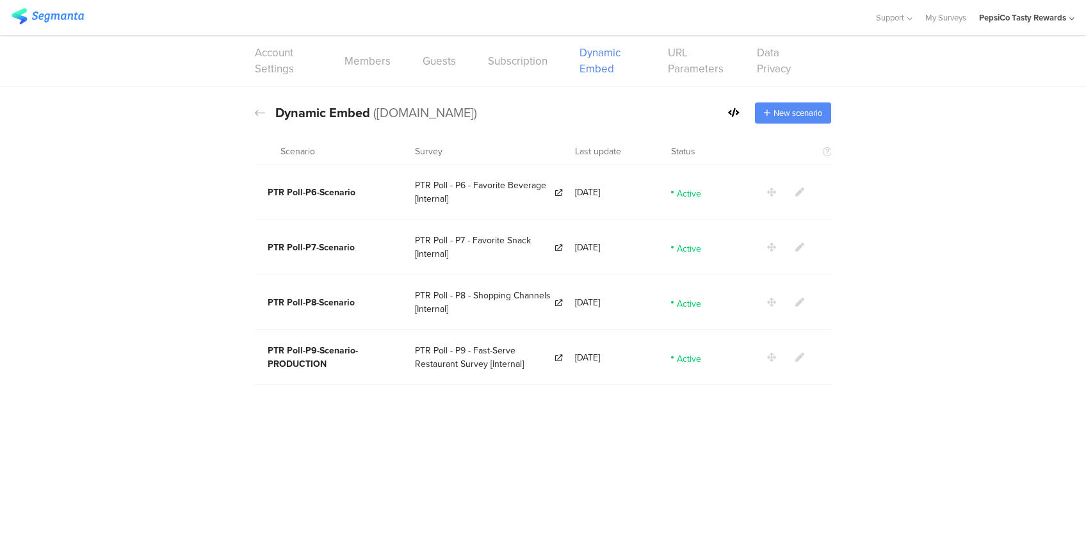
click at [798, 109] on span "New scenario" at bounding box center [797, 113] width 49 height 12
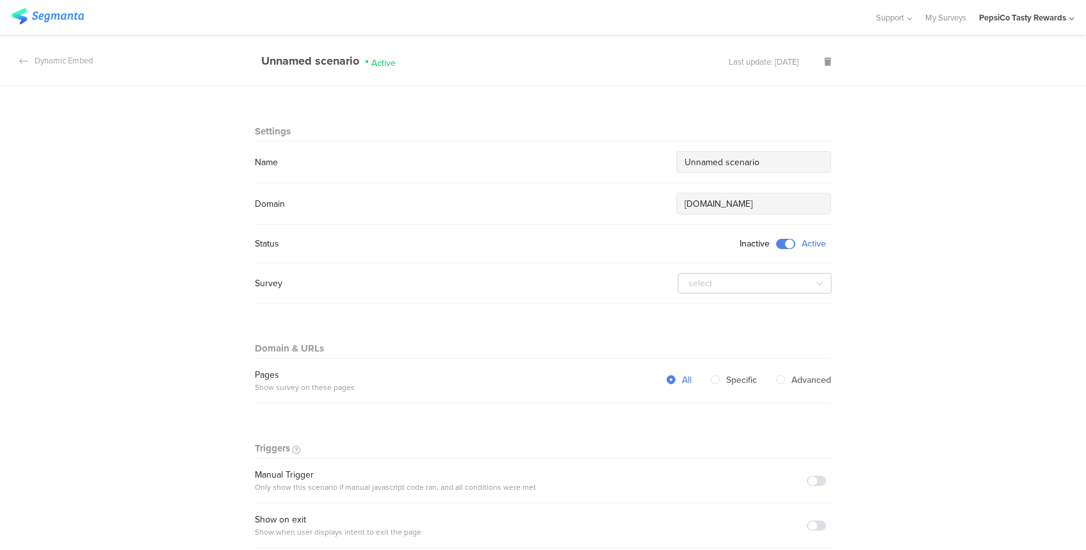
drag, startPoint x: 761, startPoint y: 159, endPoint x: 568, endPoint y: 161, distance: 192.7
click at [568, 161] on div "Name Unnamed scenario" at bounding box center [543, 162] width 576 height 22
paste input "PTR Poll-P[X]-Scenario-PRODUCTION”"
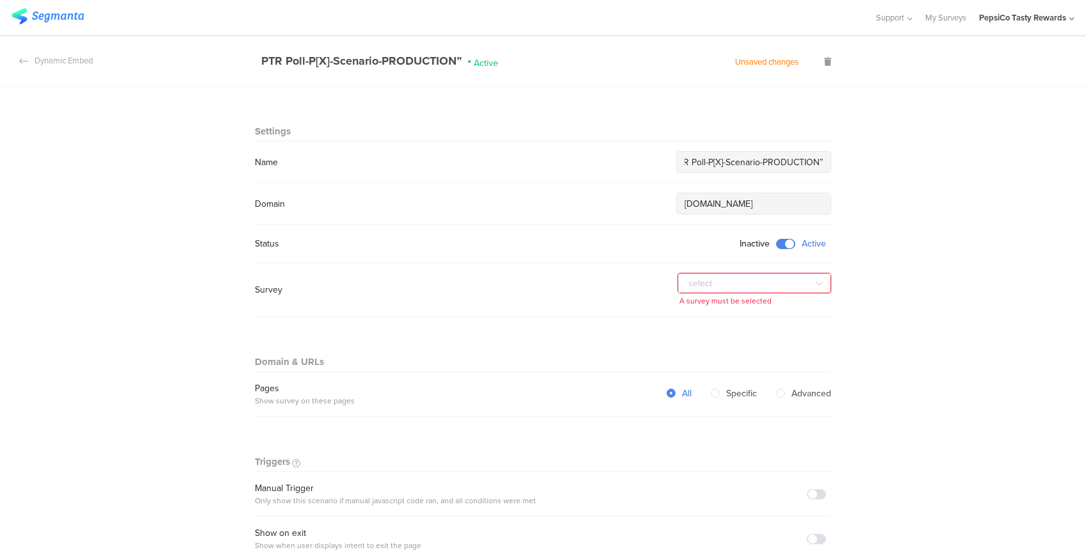
drag, startPoint x: 718, startPoint y: 160, endPoint x: 917, endPoint y: 145, distance: 199.6
click at [720, 160] on input "PTR Poll-P[X]-Scenario-PRODUCTION”" at bounding box center [753, 162] width 138 height 13
type input "PTR Poll-P10-Scenario-PRODUCTION”"
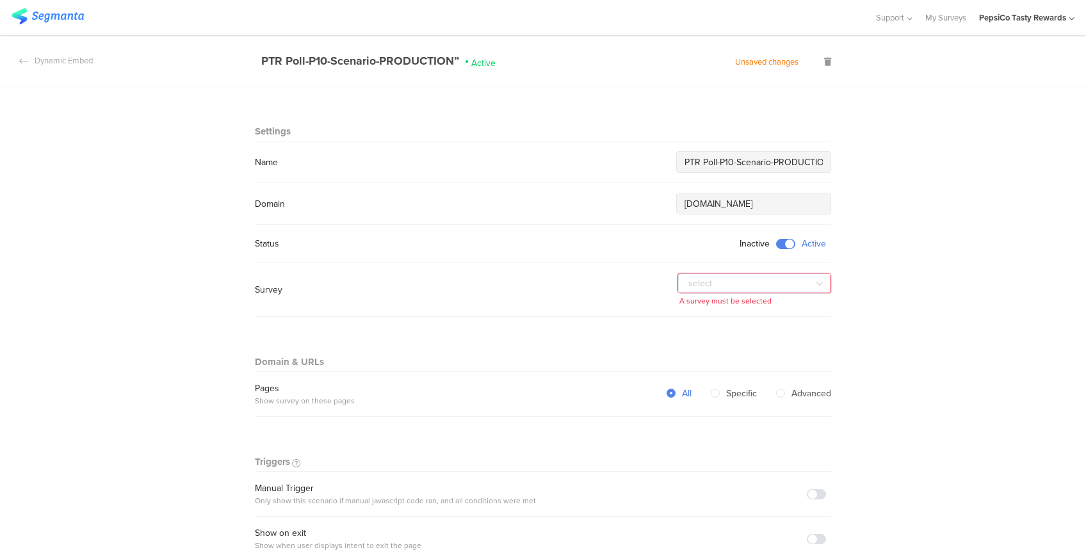
click at [805, 268] on section "Survey PTR Poll - P10 - Super Bowl [Internal] Joy MX UAT Test [TEST] Market URL…" at bounding box center [543, 290] width 576 height 54
click at [804, 277] on input "text" at bounding box center [755, 283] width 154 height 20
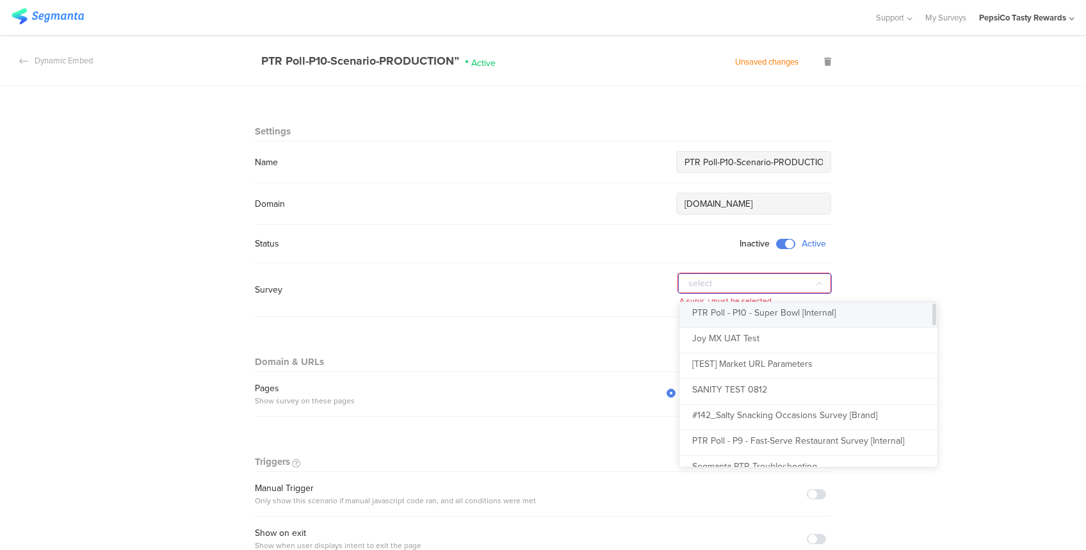
click at [800, 312] on span "PTR Poll - P10 - Super Bowl [Internal]" at bounding box center [763, 312] width 143 height 13
type input "PTR Poll - P10 - Super Bowl [Internal]"
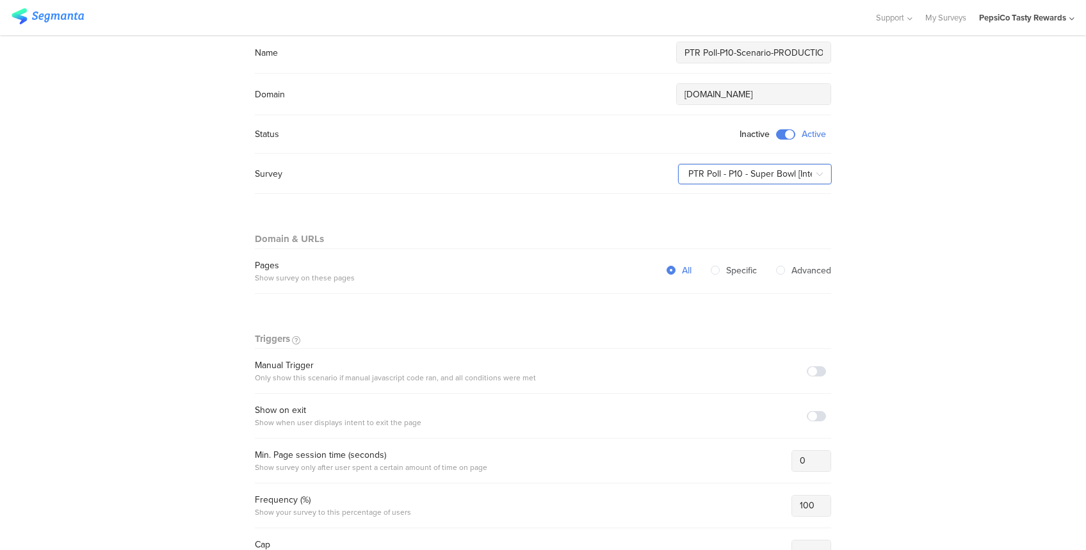
scroll to position [170, 0]
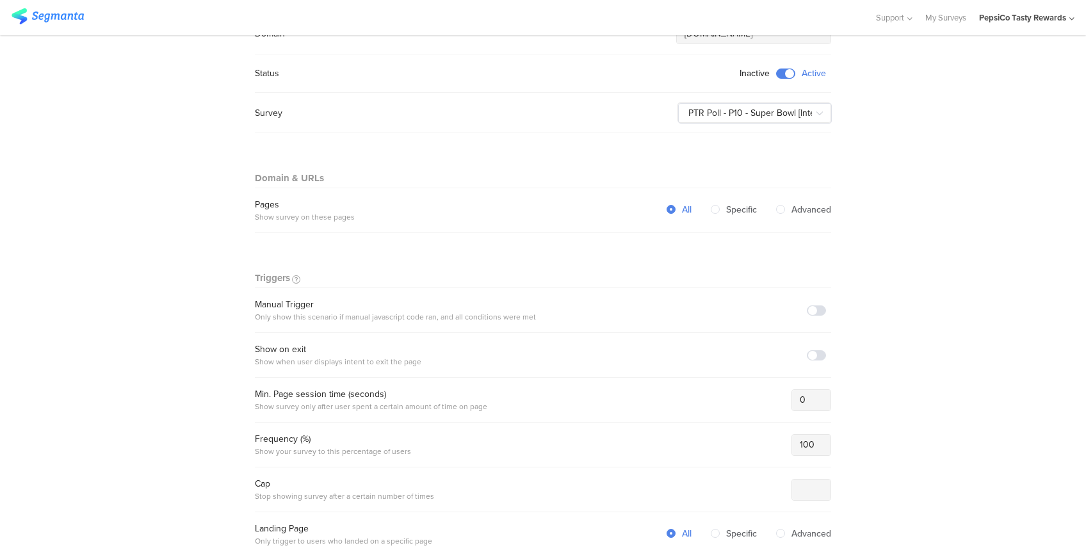
click at [878, 286] on section "Warning Cancel Delete Dynamic Embed PTR Poll-P10-Scenario-PRODUCTION” Active Un…" at bounding box center [543, 526] width 1086 height 1323
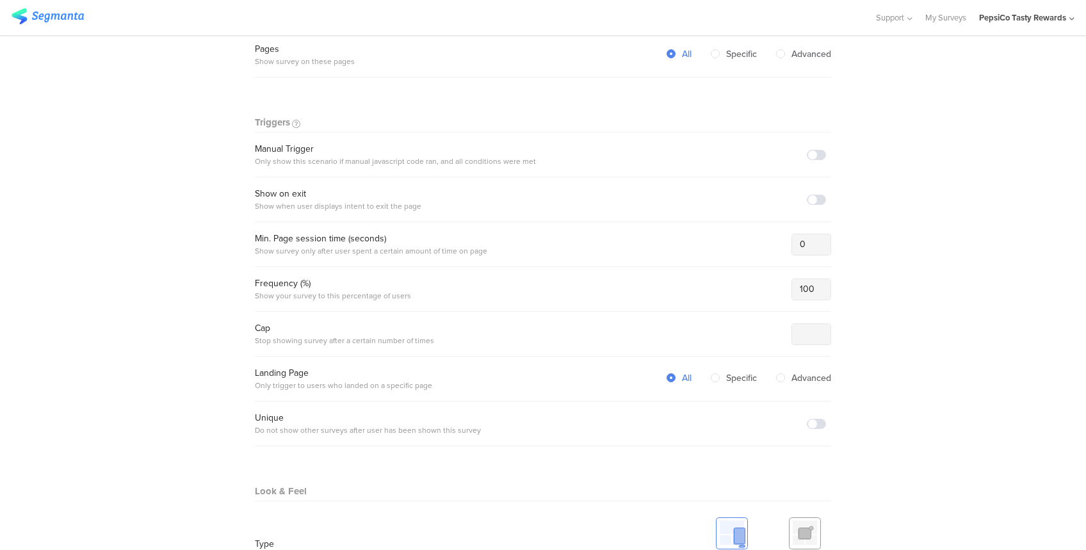
scroll to position [341, 0]
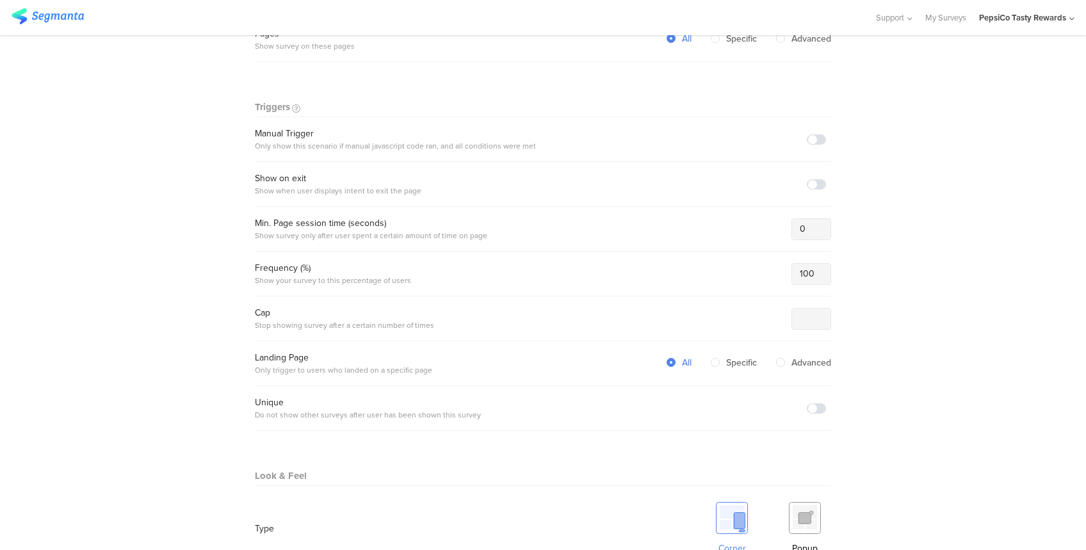
click at [808, 138] on span at bounding box center [816, 139] width 19 height 10
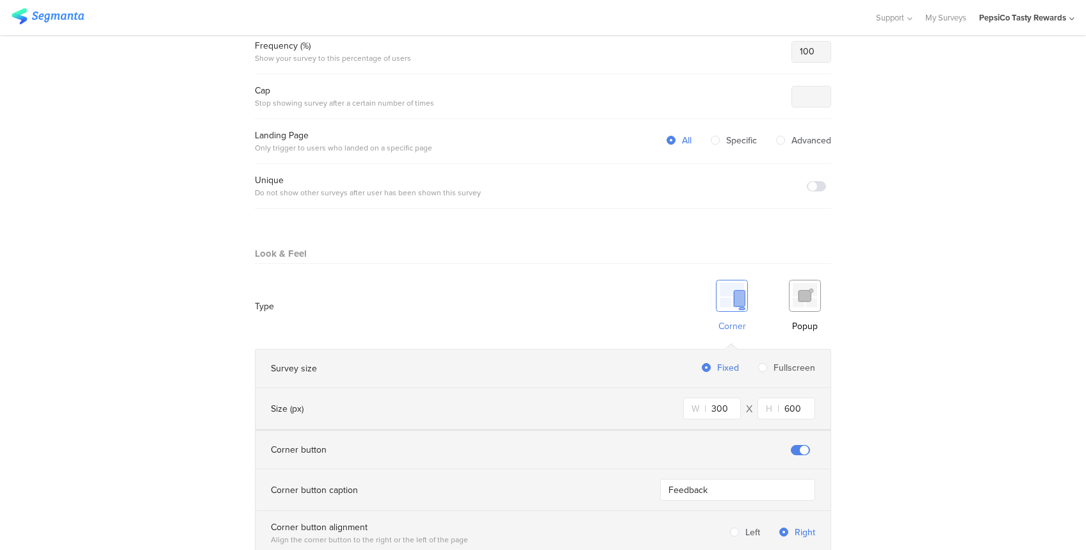
scroll to position [597, 0]
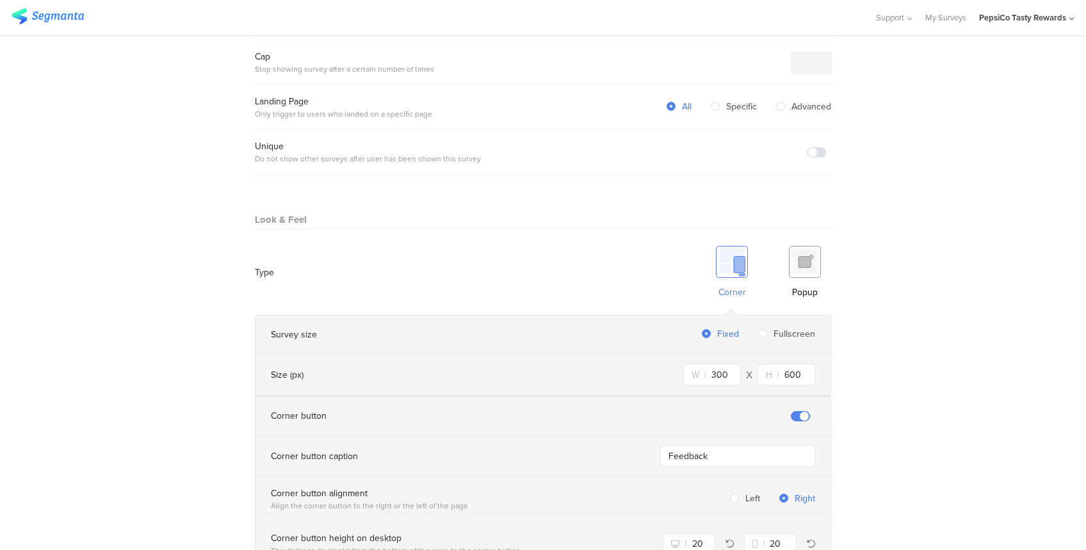
click at [807, 264] on img at bounding box center [805, 262] width 32 height 32
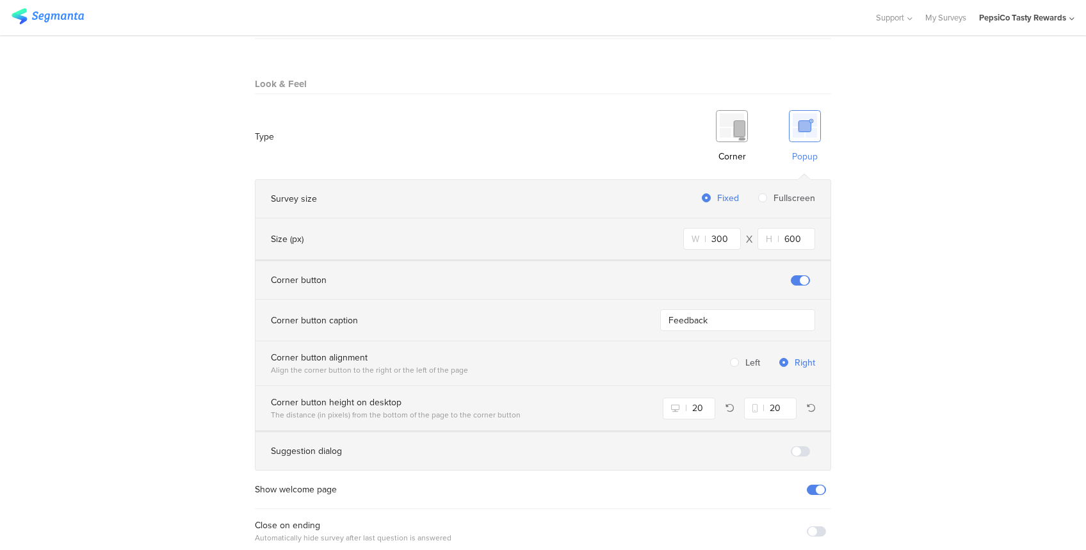
scroll to position [768, 0]
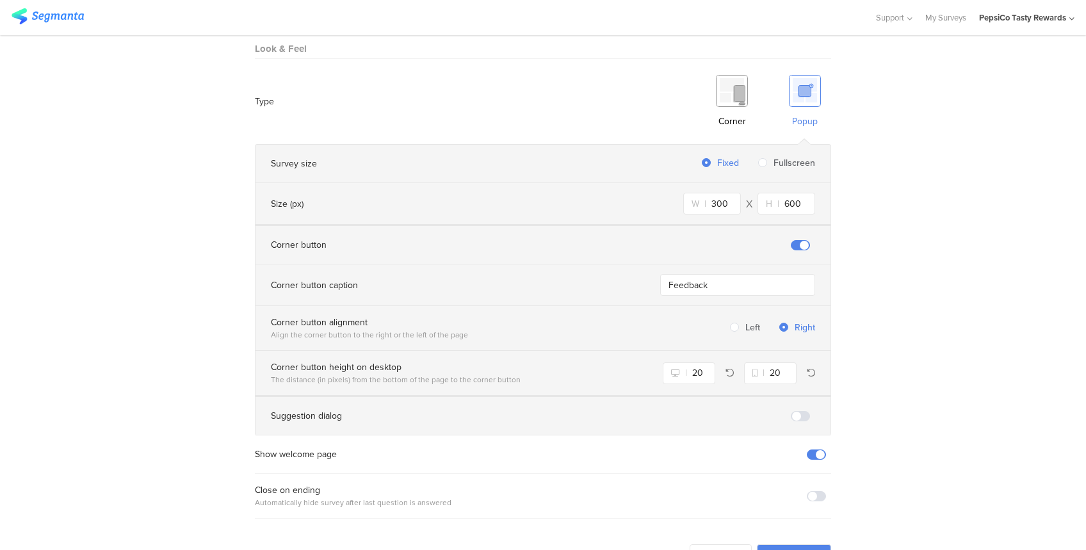
click at [796, 240] on span at bounding box center [800, 245] width 19 height 10
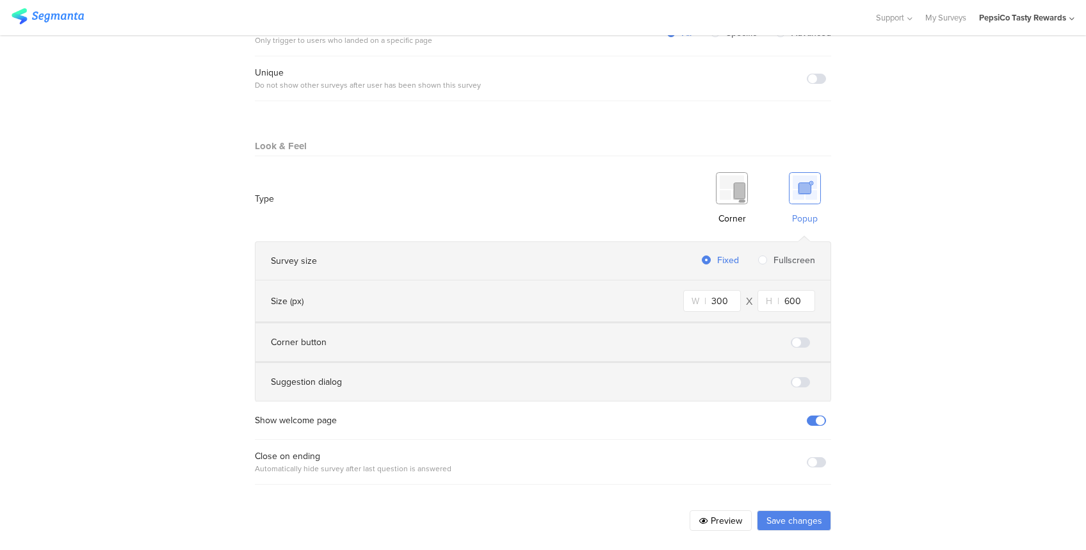
click at [809, 415] on span at bounding box center [816, 420] width 19 height 10
click at [798, 457] on button "Save changes" at bounding box center [794, 520] width 74 height 20
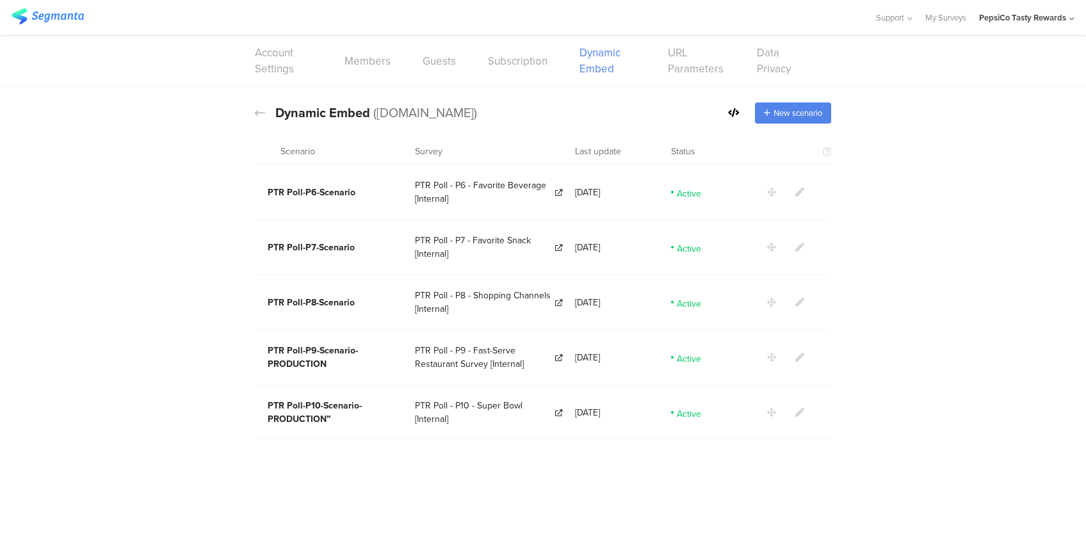
click at [796, 409] on icon at bounding box center [799, 412] width 9 height 9
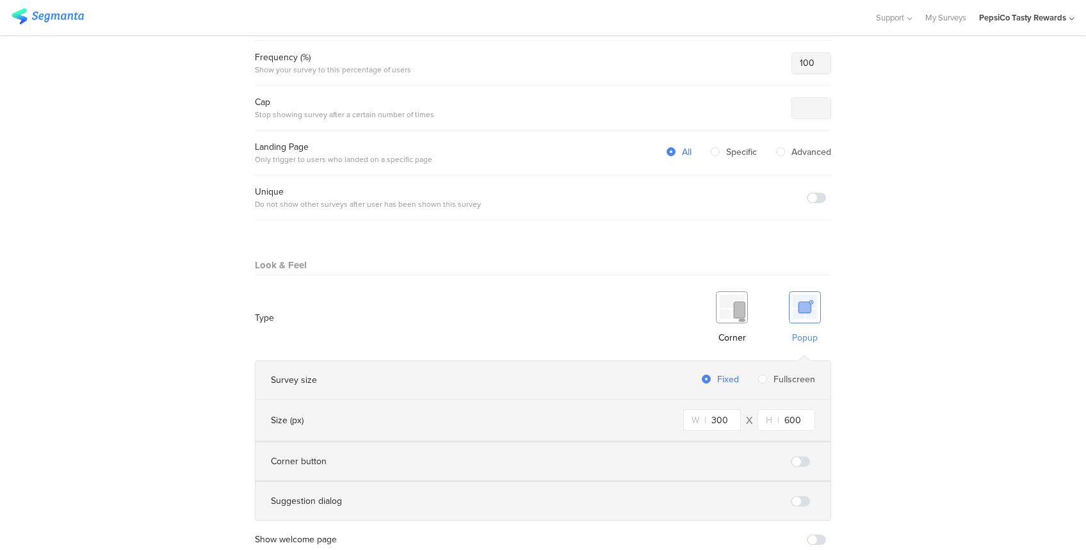
scroll to position [671, 0]
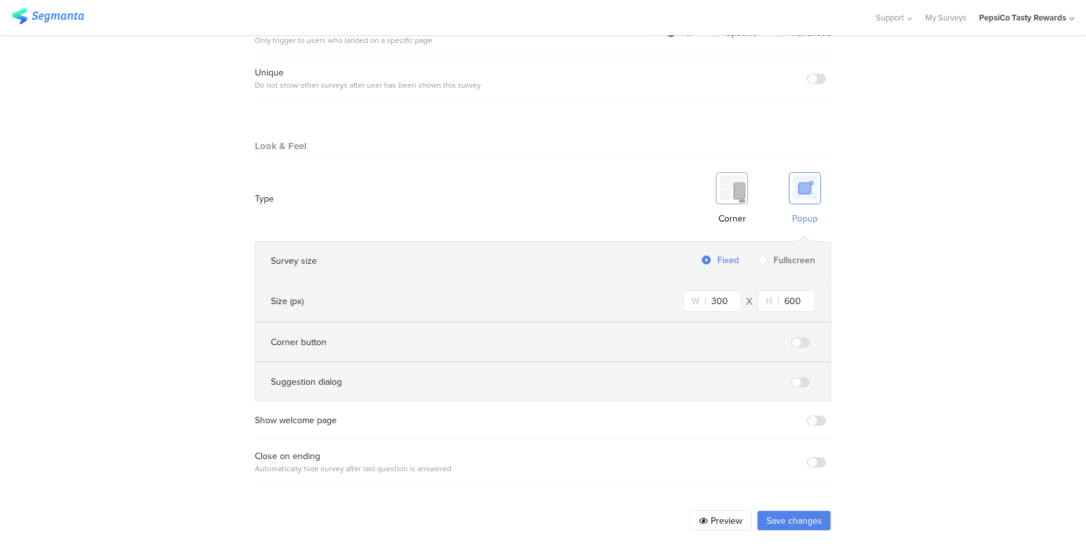
click at [789, 457] on button "Save changes" at bounding box center [794, 520] width 74 height 20
click at [788, 457] on button "Save changes" at bounding box center [794, 520] width 74 height 20
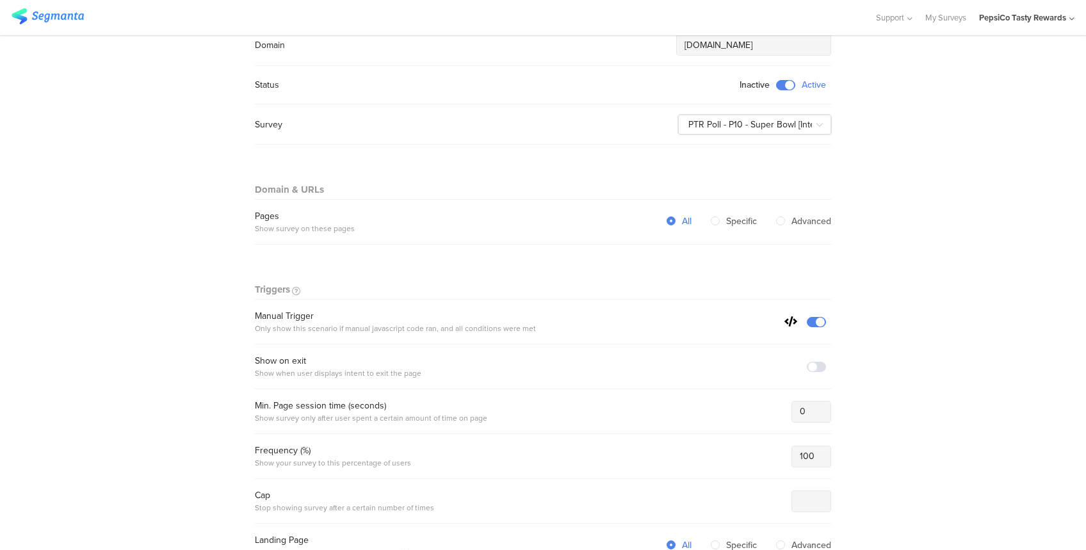
scroll to position [0, 0]
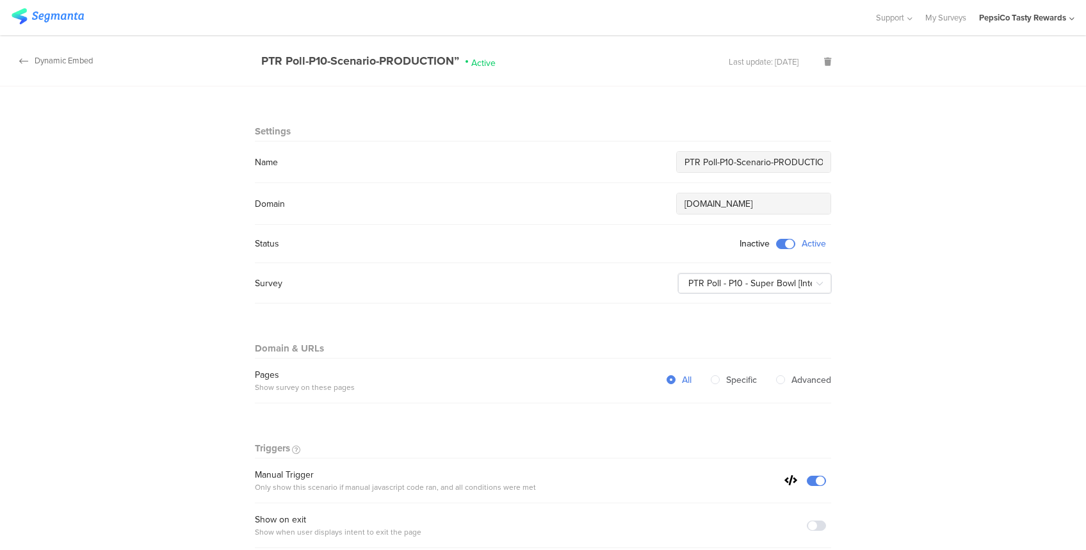
click at [69, 61] on div "Dynamic Embed" at bounding box center [46, 60] width 93 height 12
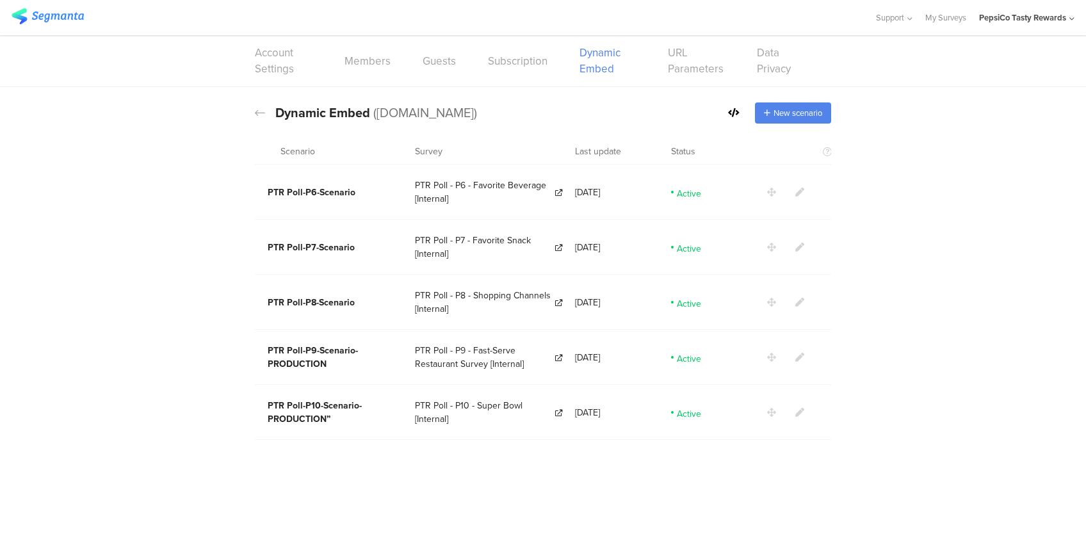
click at [796, 410] on icon at bounding box center [799, 412] width 9 height 9
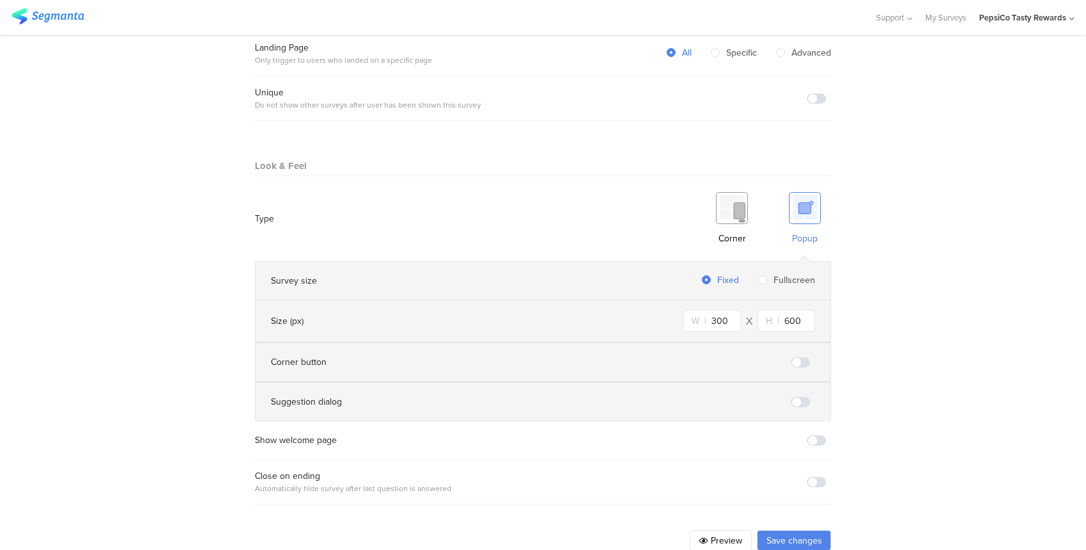
scroll to position [671, 0]
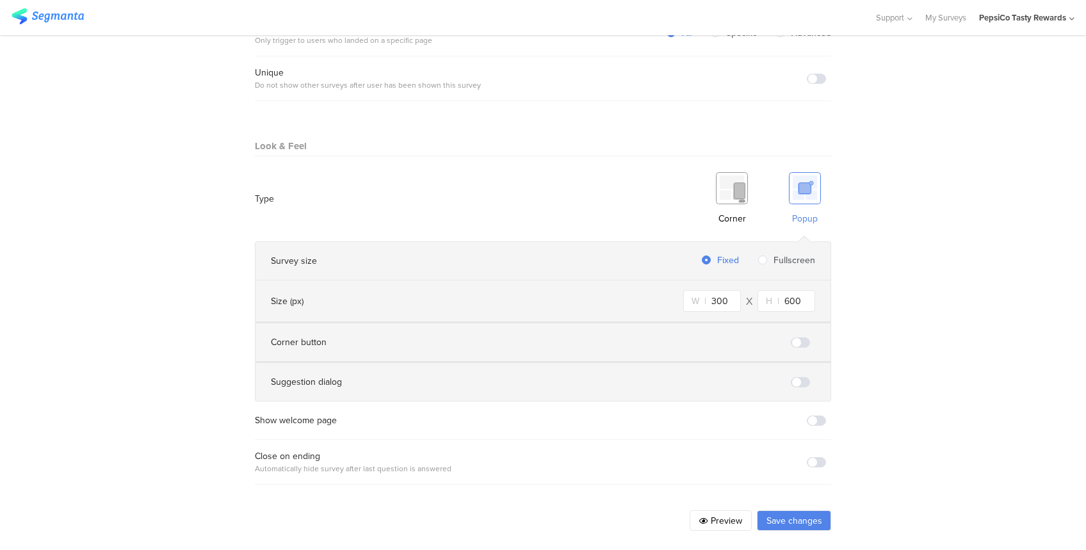
click at [780, 457] on button "Save changes" at bounding box center [794, 520] width 74 height 20
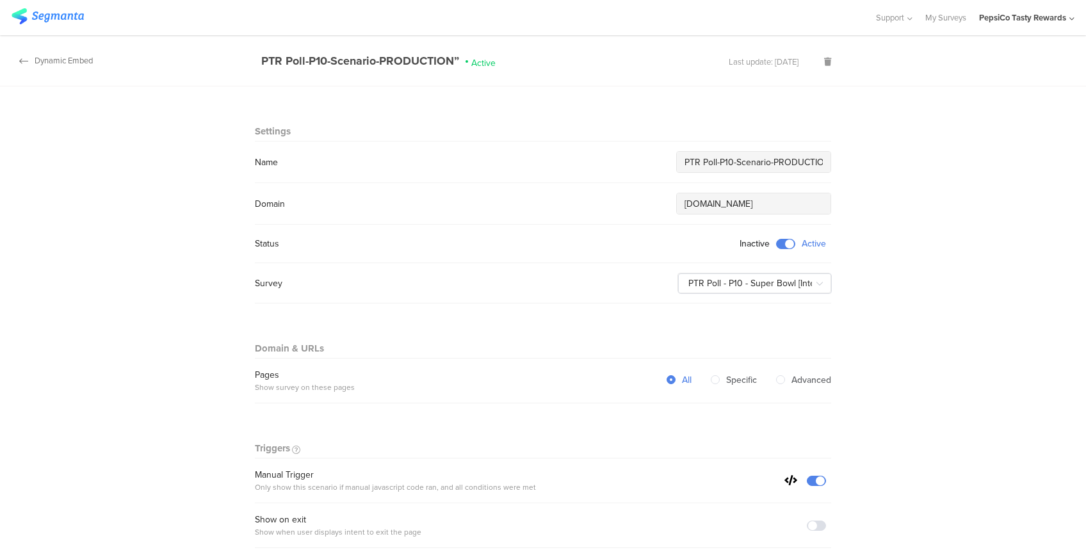
click at [80, 67] on div "Dynamic Embed" at bounding box center [46, 60] width 93 height 12
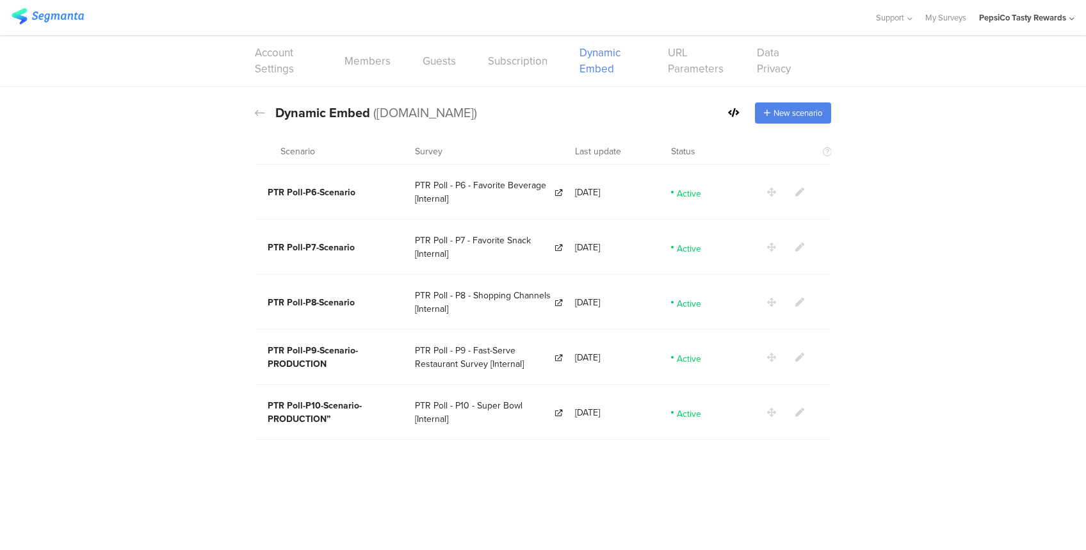
click at [342, 108] on span "Dynamic Embed" at bounding box center [322, 112] width 95 height 19
click at [261, 113] on icon at bounding box center [260, 113] width 10 height 12
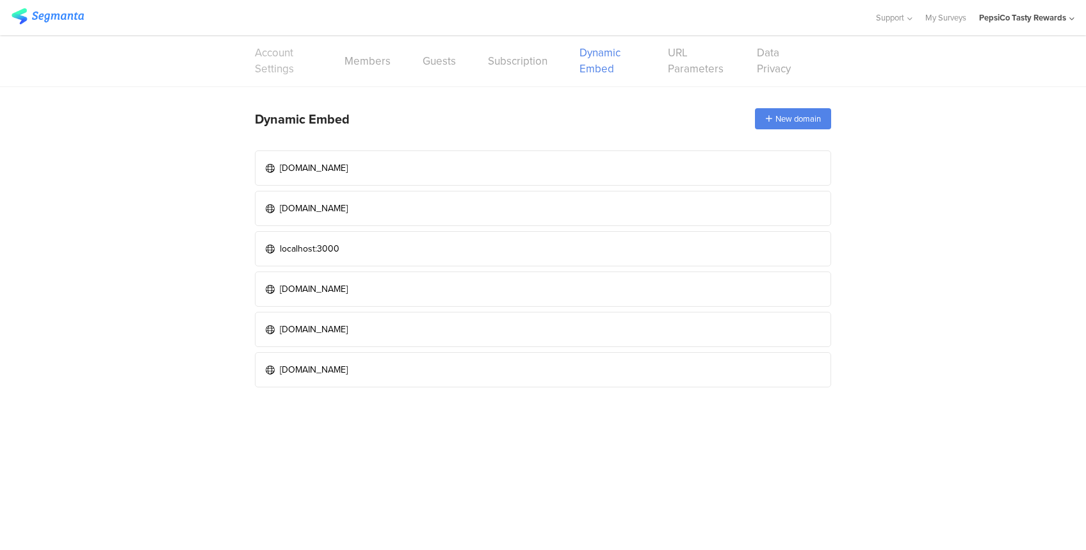
click at [283, 63] on link "Account Settings" at bounding box center [284, 61] width 58 height 32
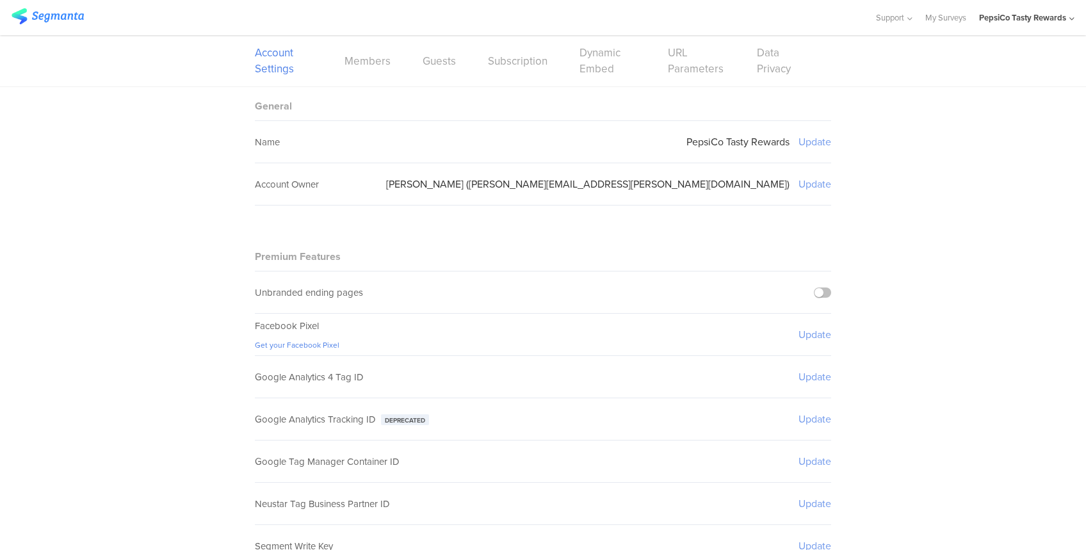
click at [74, 15] on img at bounding box center [48, 16] width 72 height 16
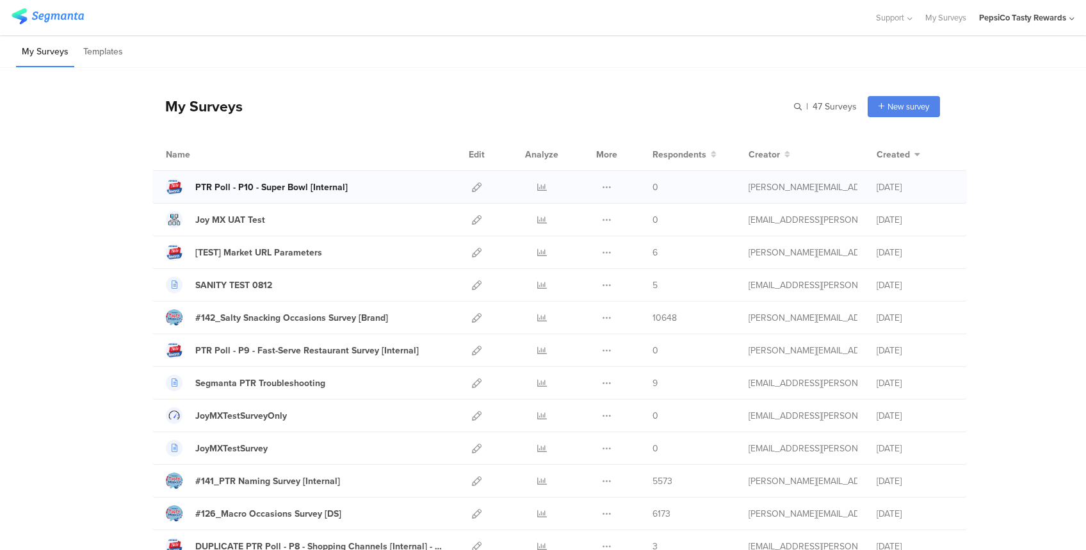
click at [330, 182] on div "PTR Poll - P10 - Super Bowl [Internal]" at bounding box center [271, 187] width 152 height 13
click at [472, 185] on icon at bounding box center [477, 187] width 10 height 10
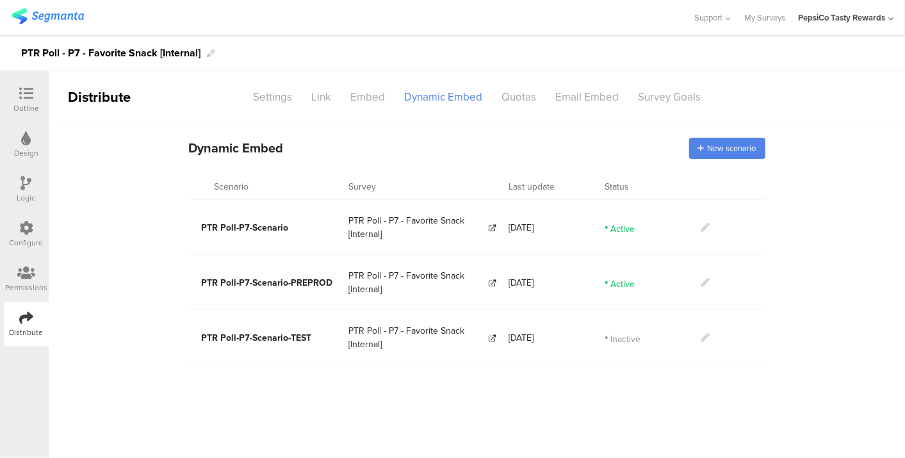
click at [704, 278] on icon at bounding box center [705, 282] width 9 height 9
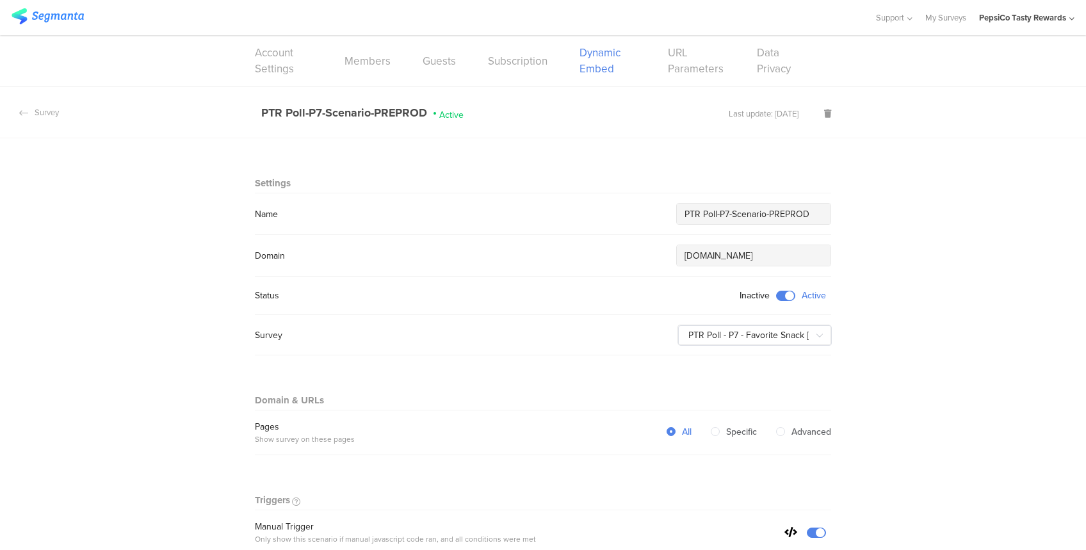
click at [280, 294] on div "Status Inactive Active" at bounding box center [543, 295] width 576 height 13
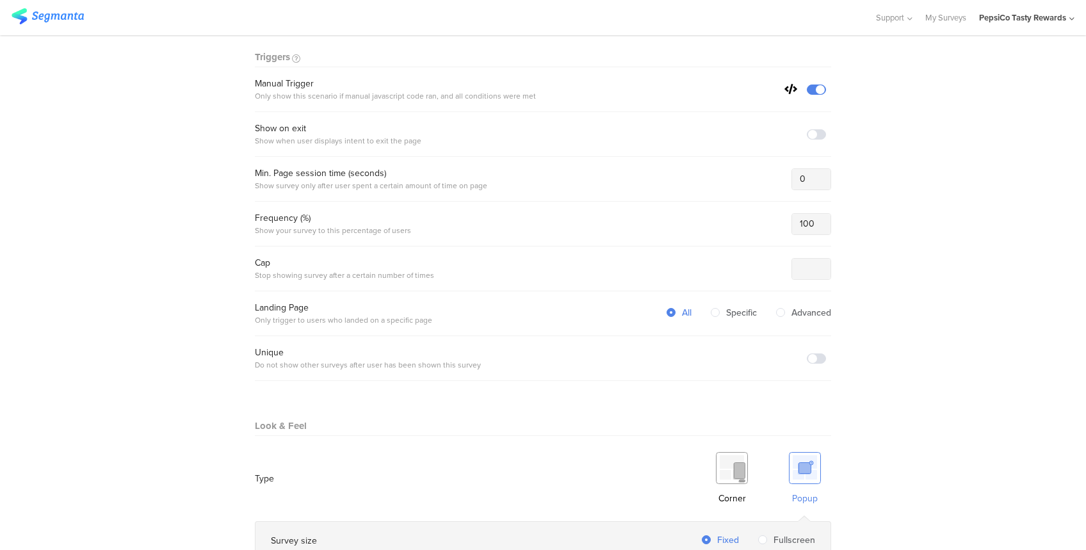
scroll to position [441, 0]
click at [189, 265] on section "Warning Cancel Delete Survey PTR Poll-P7-Scenario-PREPROD Active Last update: J…" at bounding box center [543, 242] width 1086 height 1192
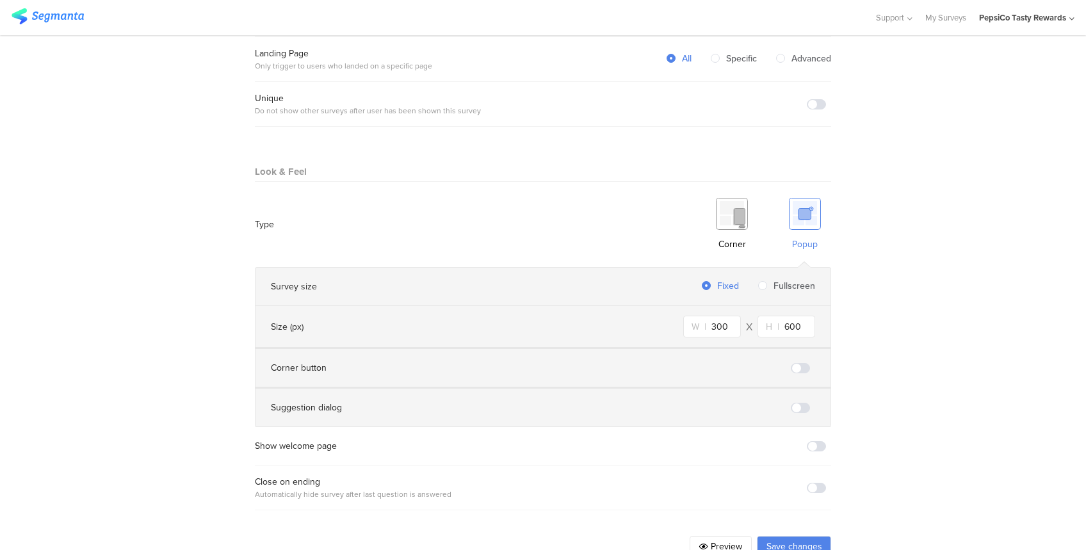
scroll to position [722, 0]
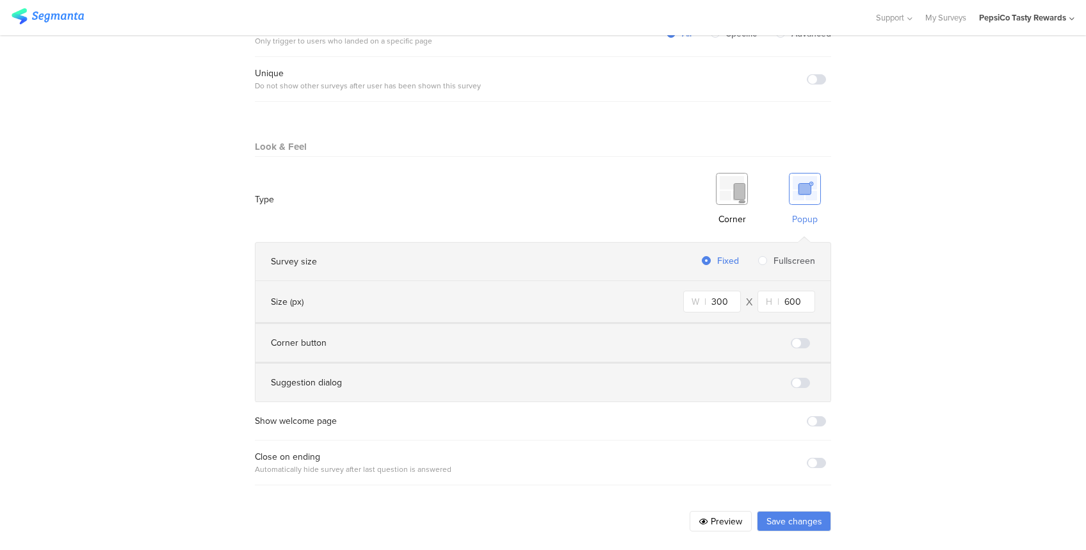
drag, startPoint x: 170, startPoint y: 360, endPoint x: 186, endPoint y: 360, distance: 16.0
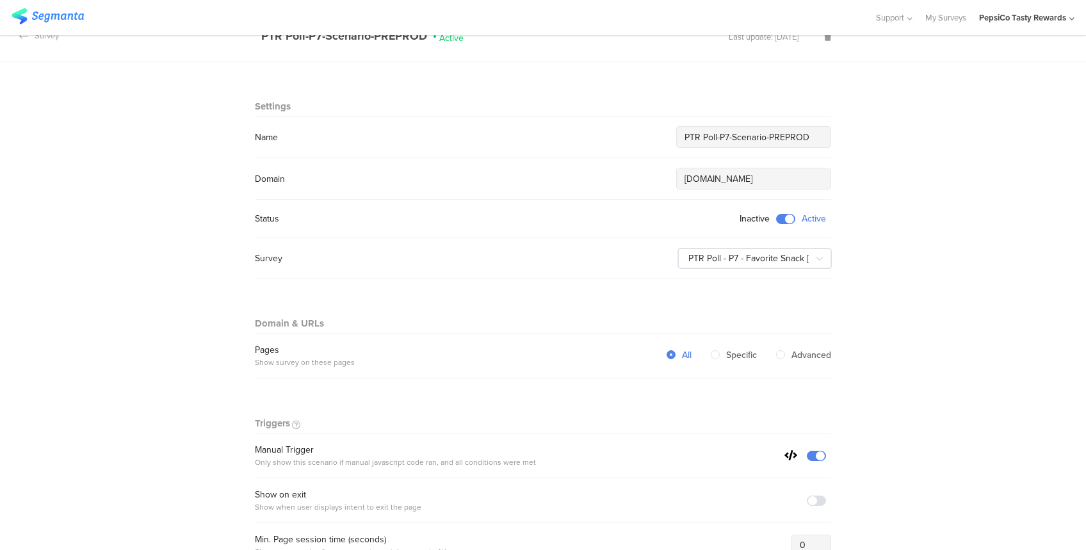
scroll to position [40, 0]
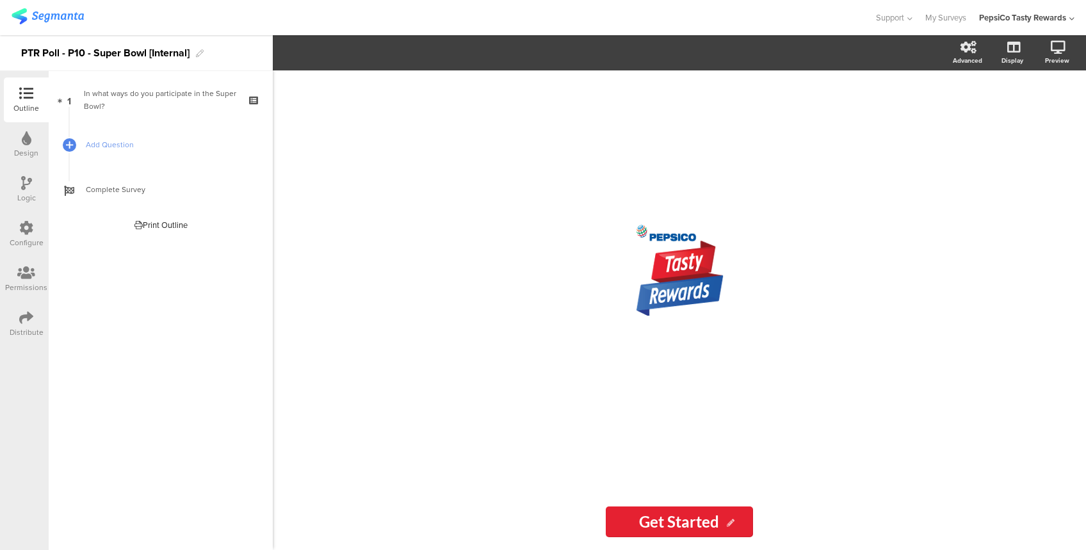
click at [25, 237] on div "Configure" at bounding box center [27, 243] width 34 height 12
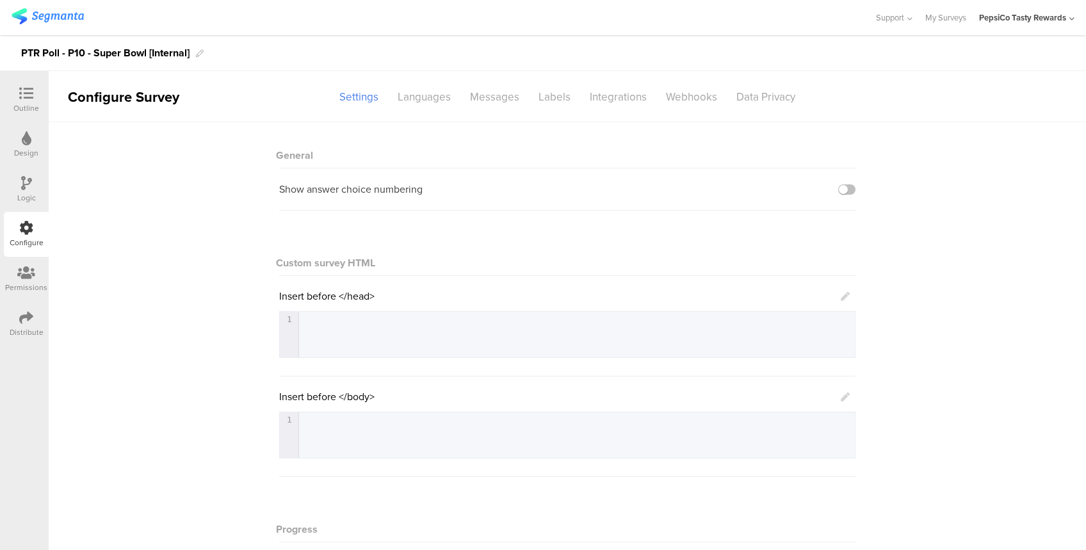
click at [20, 309] on div "Distribute" at bounding box center [26, 324] width 45 height 45
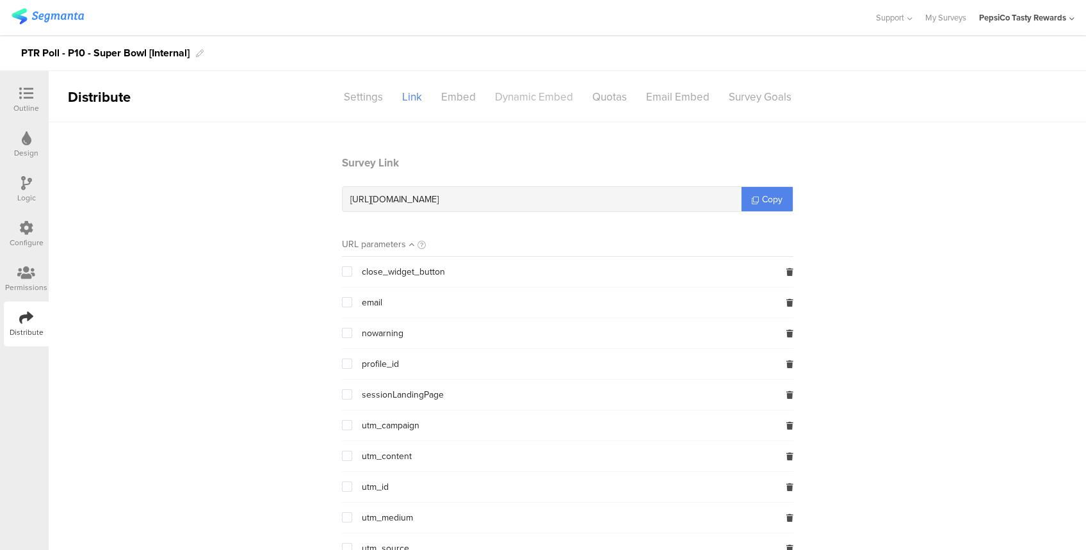
click at [532, 93] on div "Dynamic Embed" at bounding box center [533, 97] width 97 height 22
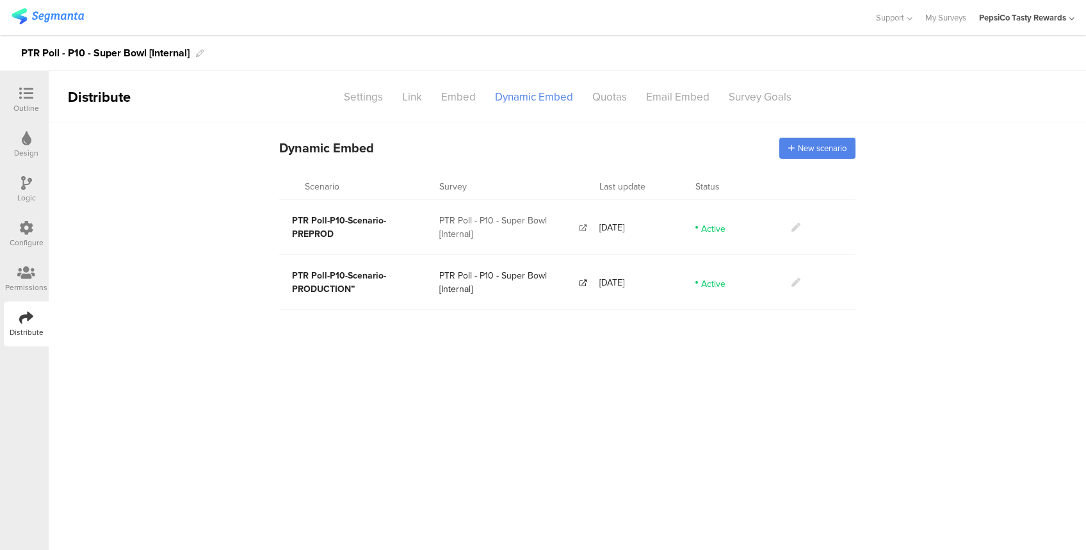
click at [462, 221] on span "PTR Poll - P10 - Super Bowl [Internal]" at bounding box center [508, 227] width 138 height 27
click at [794, 219] on div at bounding box center [823, 228] width 64 height 48
click at [794, 224] on icon at bounding box center [795, 227] width 9 height 9
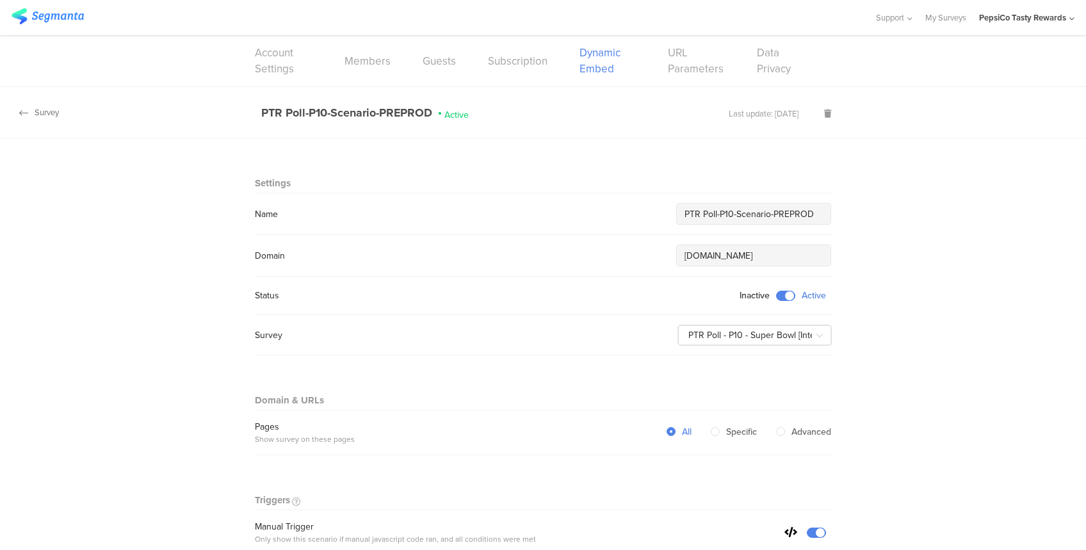
click at [44, 116] on div "Survey" at bounding box center [29, 112] width 59 height 12
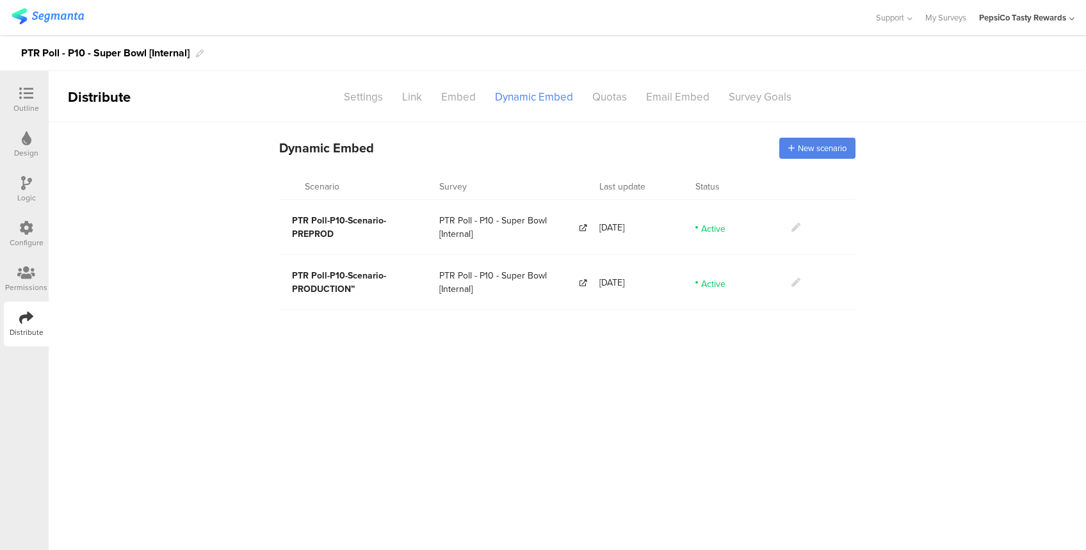
click at [800, 279] on icon at bounding box center [795, 282] width 9 height 9
